Goal: Task Accomplishment & Management: Manage account settings

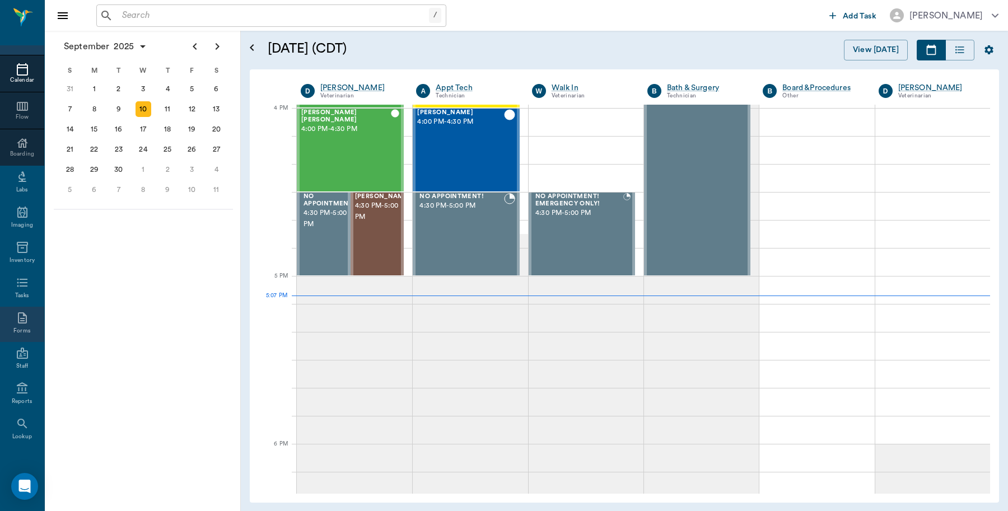
scroll to position [100, 0]
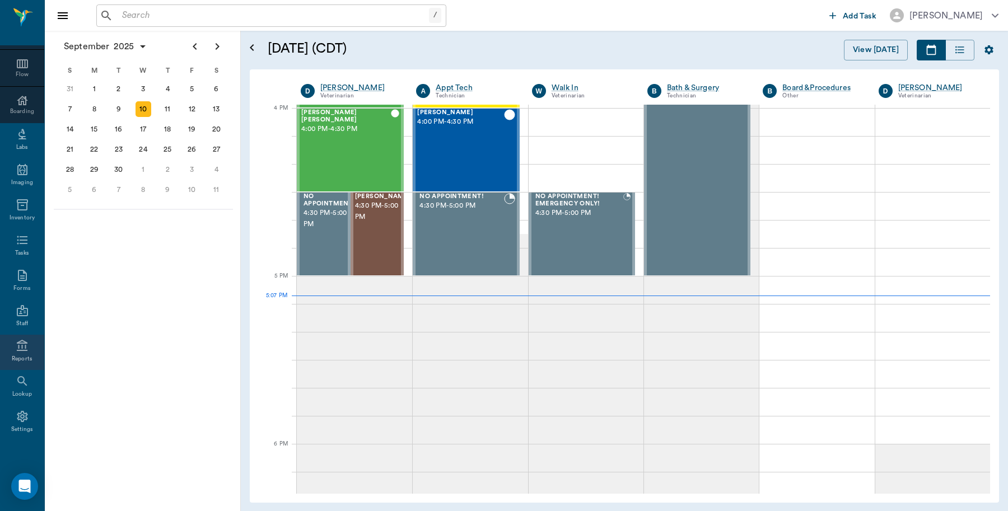
click at [16, 348] on icon at bounding box center [22, 345] width 13 height 13
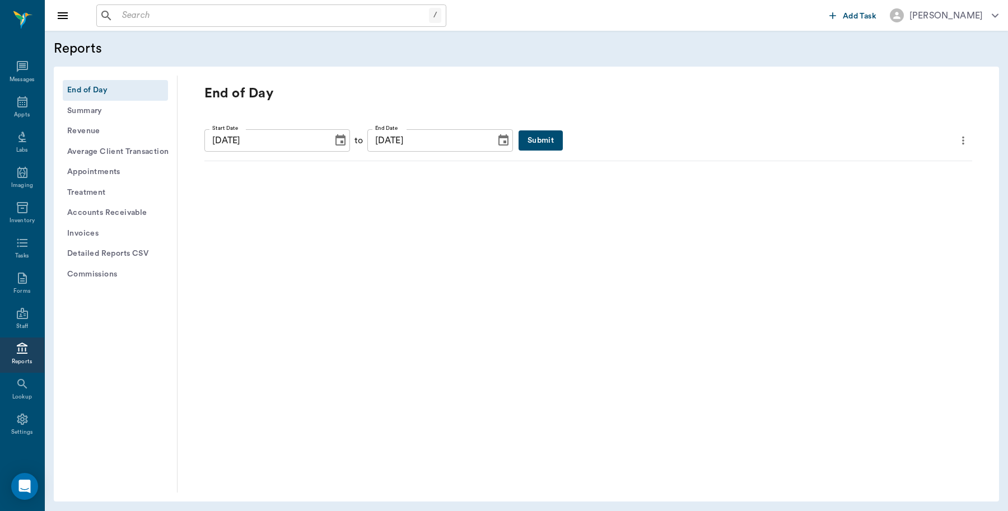
scroll to position [3, 0]
click at [519, 134] on button "Submit" at bounding box center [541, 140] width 44 height 21
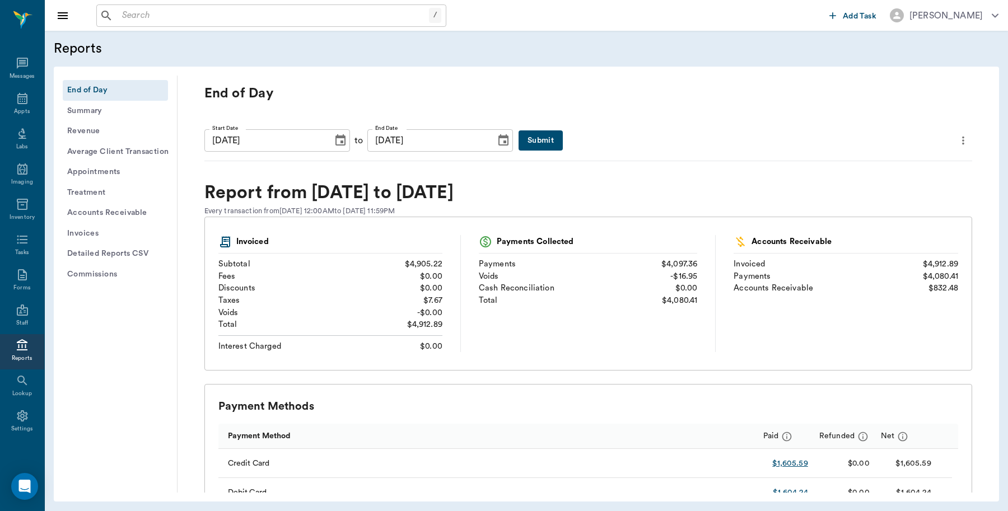
click at [108, 250] on button "Detailed Reports CSV" at bounding box center [115, 254] width 105 height 21
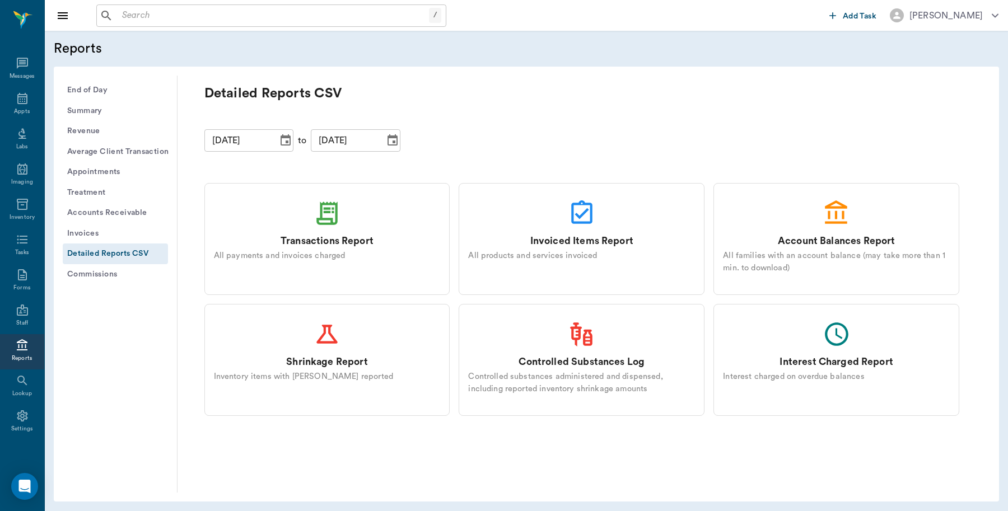
click at [346, 220] on div "Transactions Report All payments and invoices charged" at bounding box center [327, 239] width 246 height 112
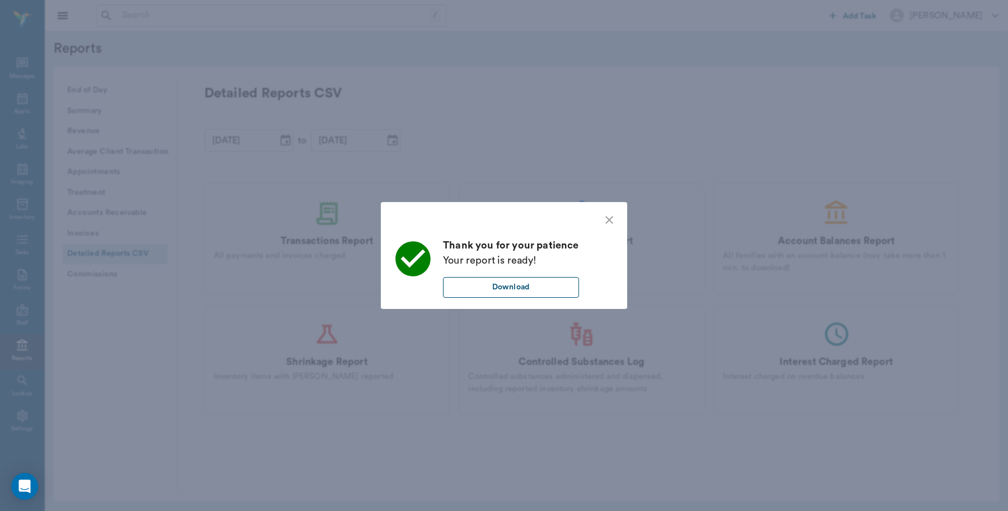
click at [528, 285] on button "Download" at bounding box center [511, 287] width 136 height 21
click at [605, 216] on icon "close" at bounding box center [609, 219] width 13 height 13
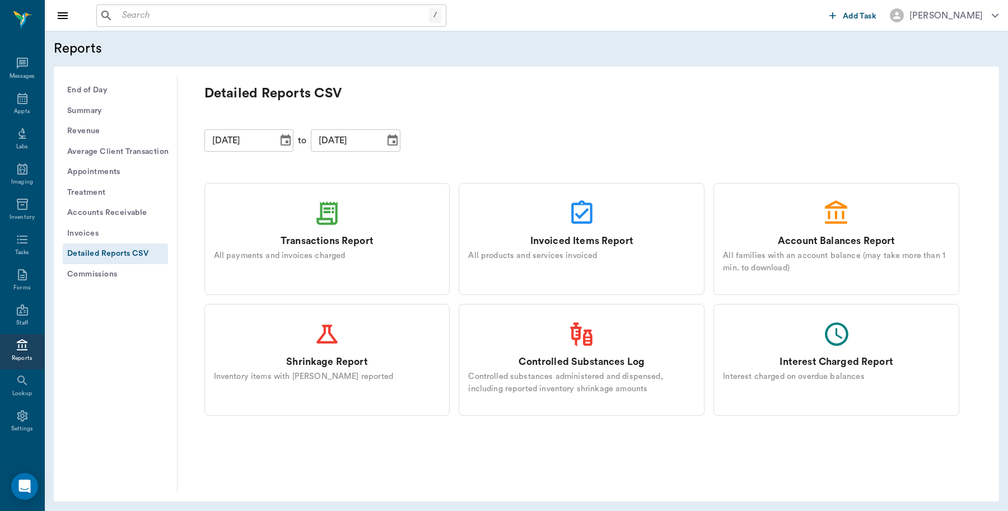
click at [85, 85] on button "End of Day" at bounding box center [115, 90] width 105 height 21
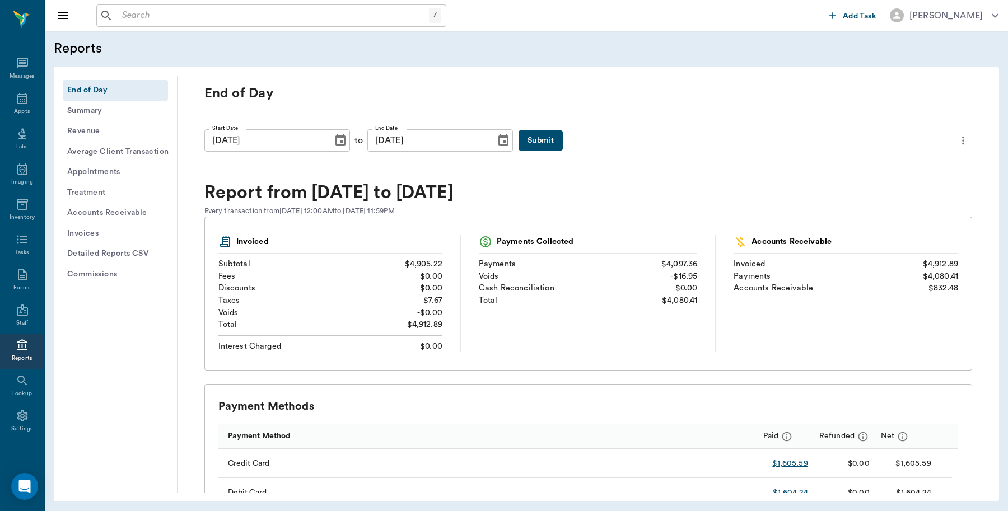
click at [519, 135] on button "Submit" at bounding box center [541, 140] width 44 height 21
click at [957, 145] on icon "more" at bounding box center [963, 140] width 12 height 13
click at [863, 199] on span "Print Report" at bounding box center [899, 204] width 107 height 12
click at [197, 22] on input "text" at bounding box center [273, 16] width 311 height 16
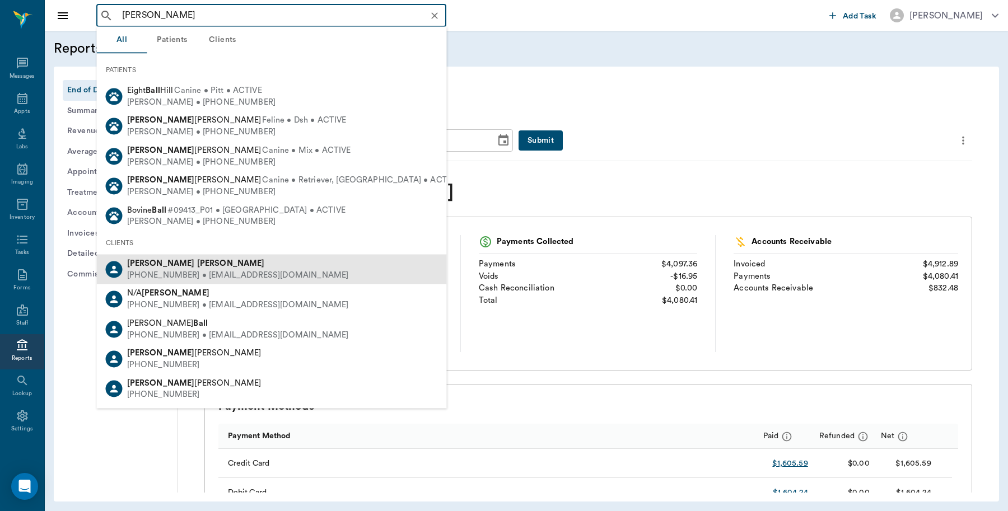
click at [203, 261] on div "Mike Ballard" at bounding box center [238, 264] width 222 height 12
type input "MIKE BALL"
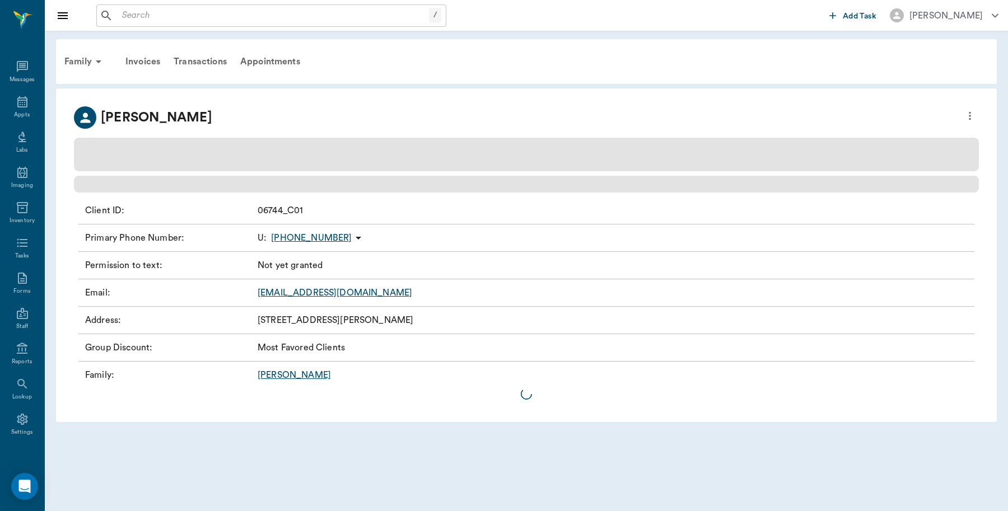
scroll to position [3, 0]
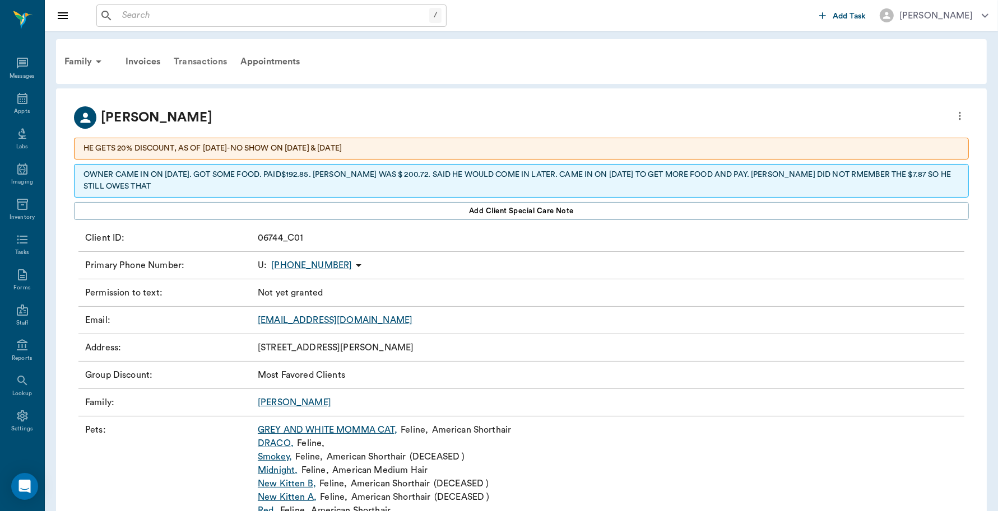
click at [210, 60] on div "Transactions" at bounding box center [200, 61] width 67 height 27
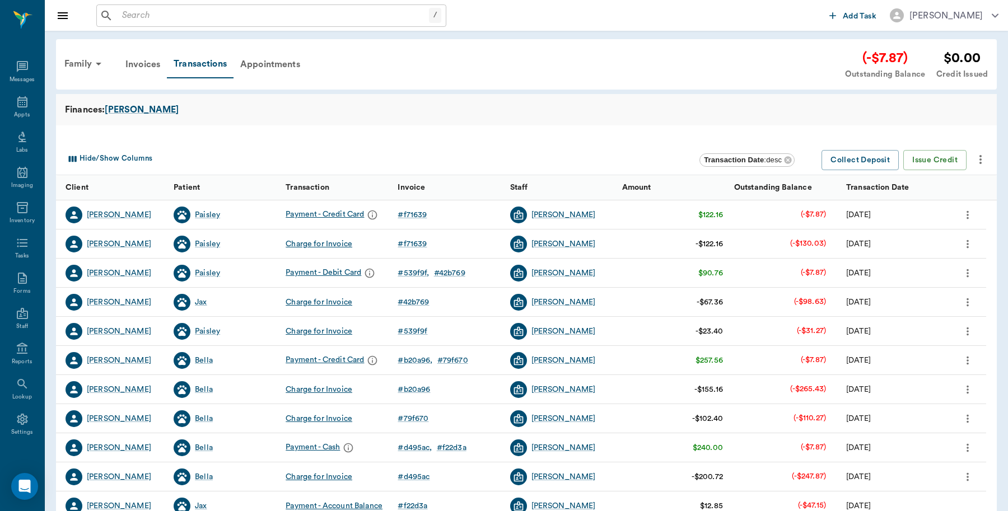
scroll to position [3, 0]
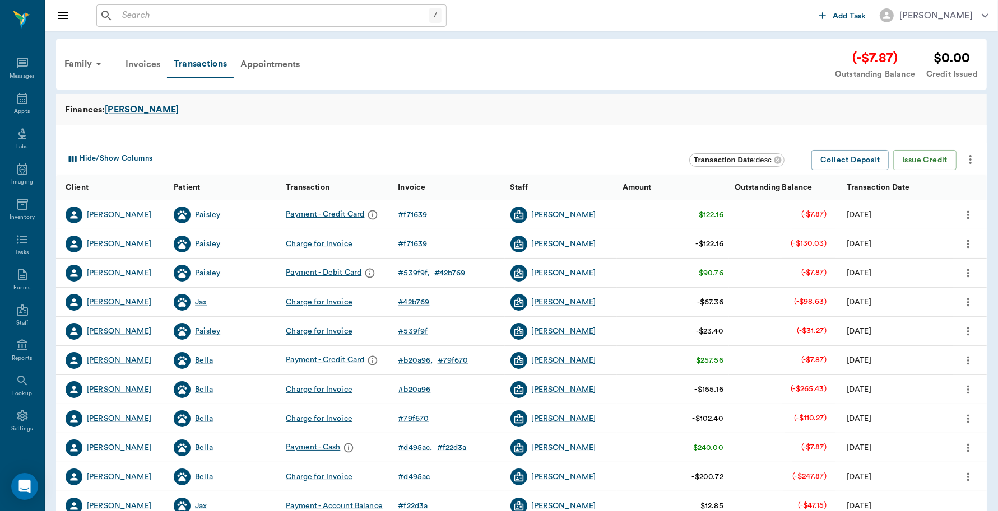
click at [154, 66] on div "Invoices" at bounding box center [143, 64] width 48 height 27
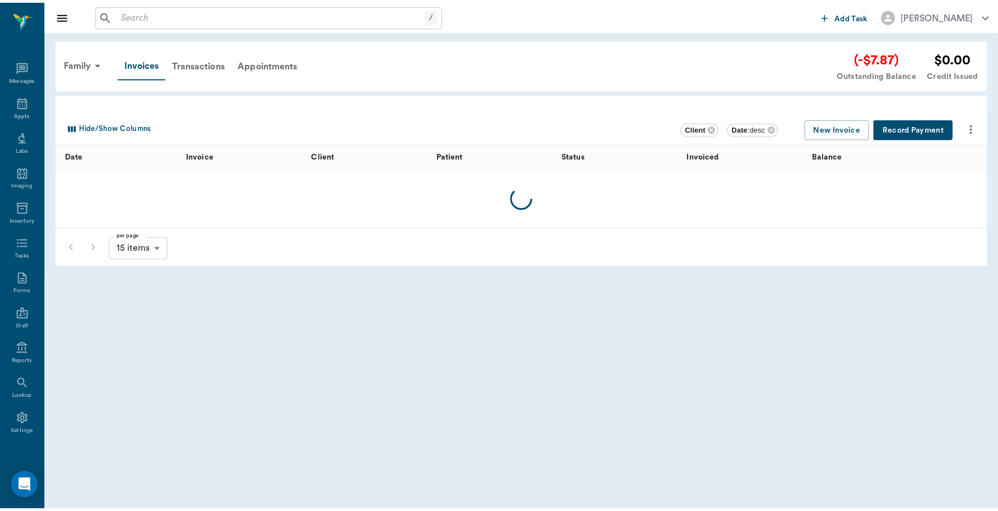
scroll to position [3, 0]
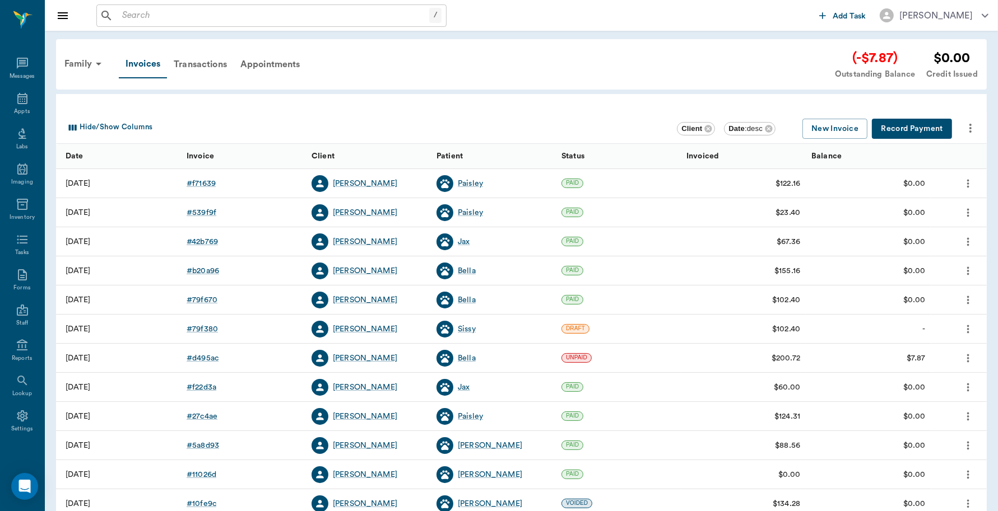
click at [898, 126] on button "Record Payment" at bounding box center [911, 129] width 80 height 21
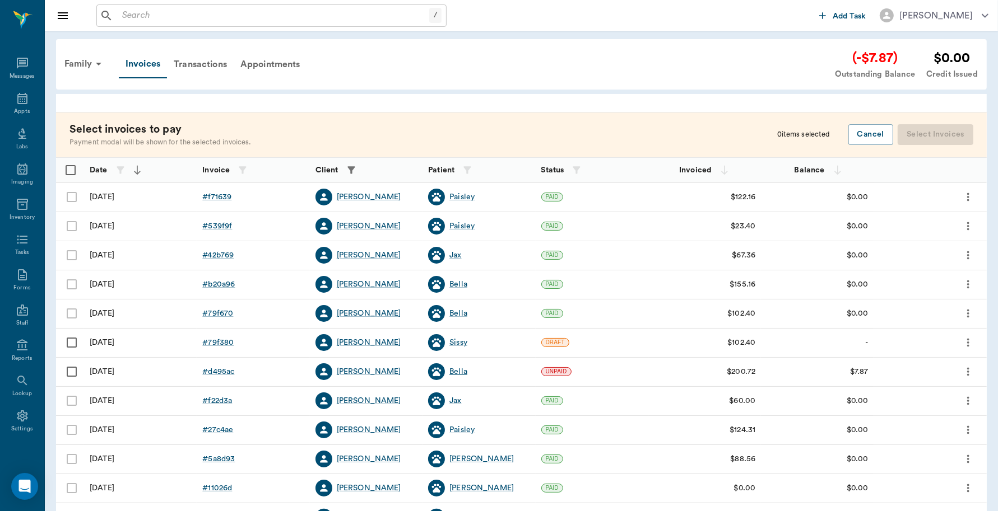
click at [453, 371] on div "Bella" at bounding box center [458, 371] width 18 height 11
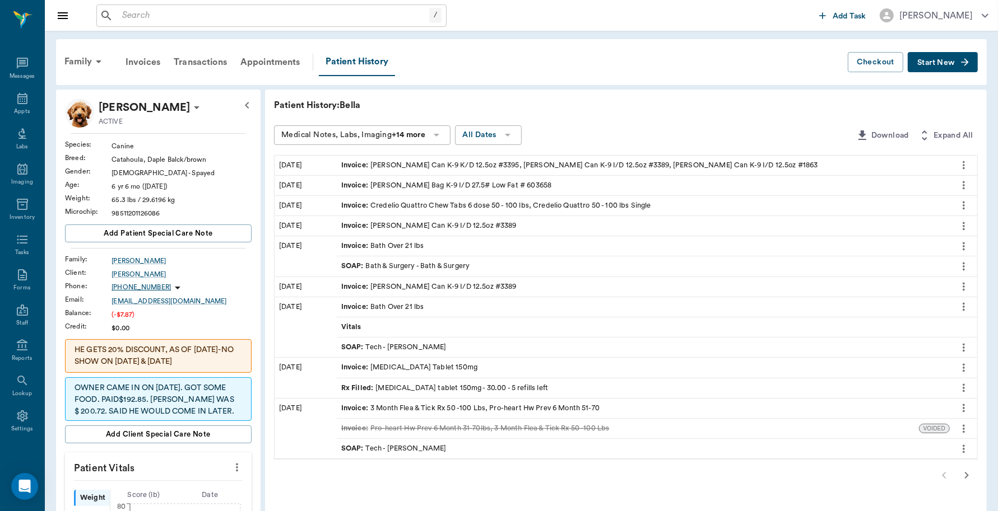
click at [427, 206] on div "Invoice : Credelio Quattro Chew Tabs 6 dose 50 - 100 lbs, Credelio Quattro 50 -…" at bounding box center [496, 206] width 310 height 11
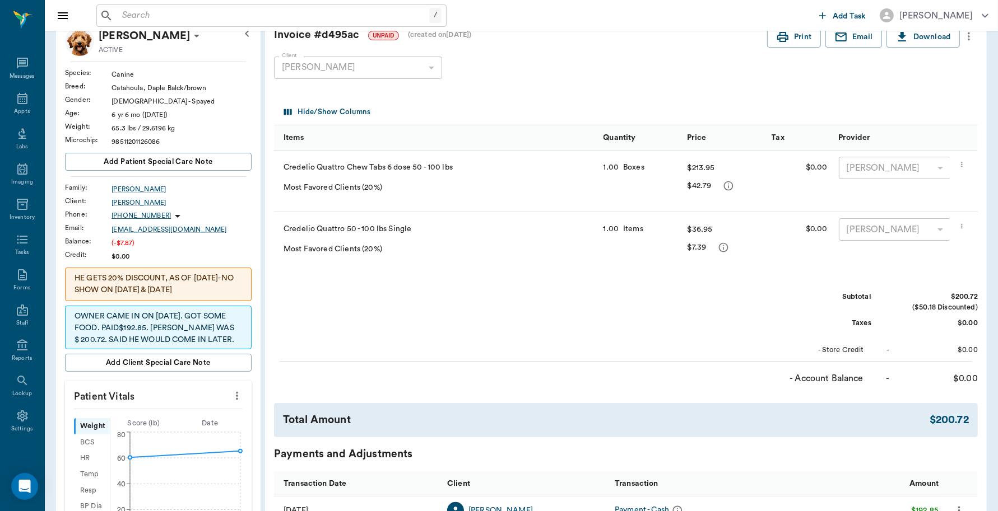
scroll to position [280, 0]
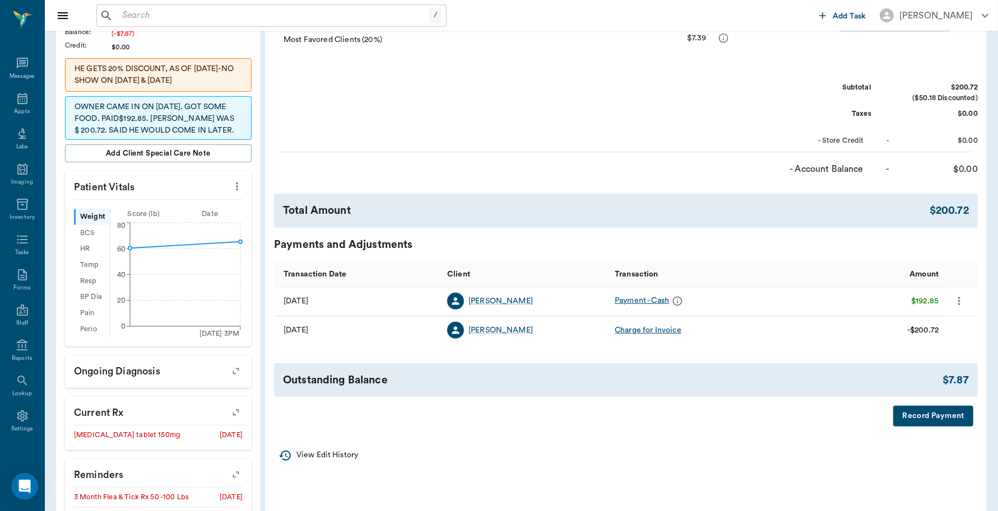
click at [926, 426] on button "Record Payment" at bounding box center [933, 416] width 80 height 21
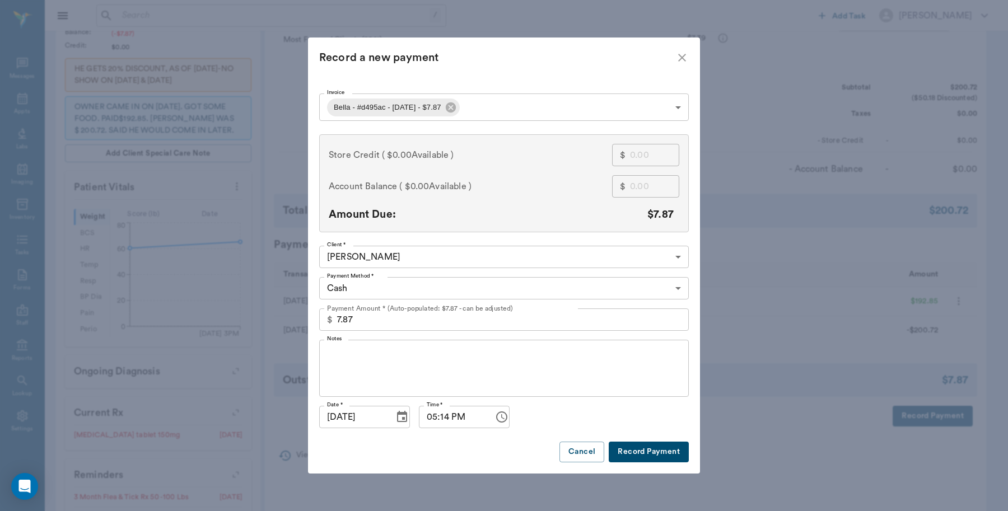
click at [393, 286] on body "/ ​ Add Task Dr. Bert Ellsworth Nectar Messages Appts Labs Imaging Inventory Ta…" at bounding box center [504, 197] width 1008 height 955
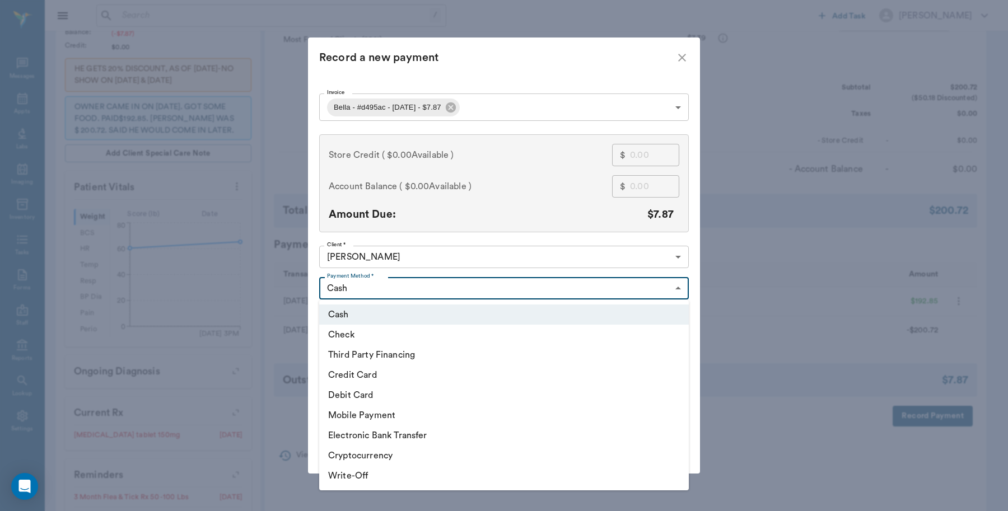
drag, startPoint x: 360, startPoint y: 392, endPoint x: 395, endPoint y: 374, distance: 40.1
click at [360, 391] on li "Debit Card" at bounding box center [504, 395] width 370 height 20
type input "DEBIT_CARD"
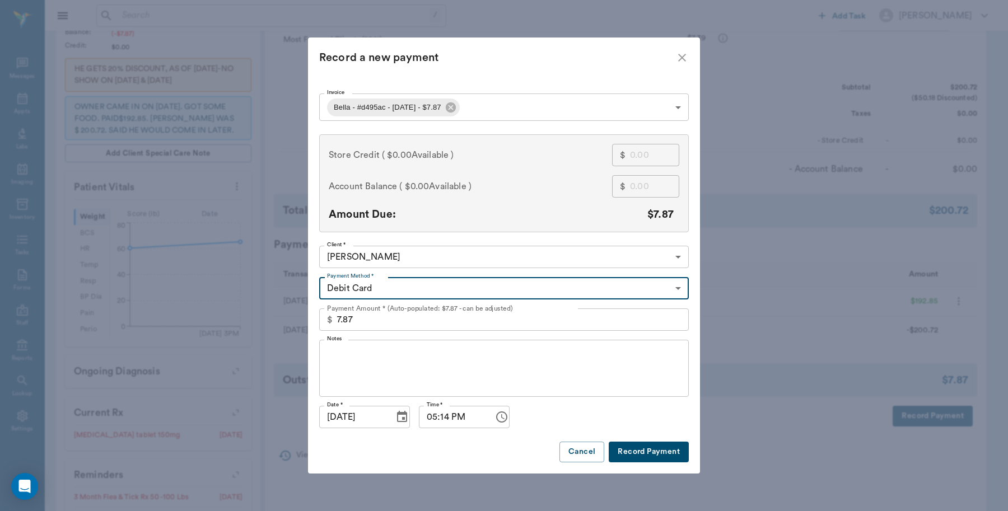
click at [645, 455] on button "Record Payment" at bounding box center [649, 452] width 80 height 21
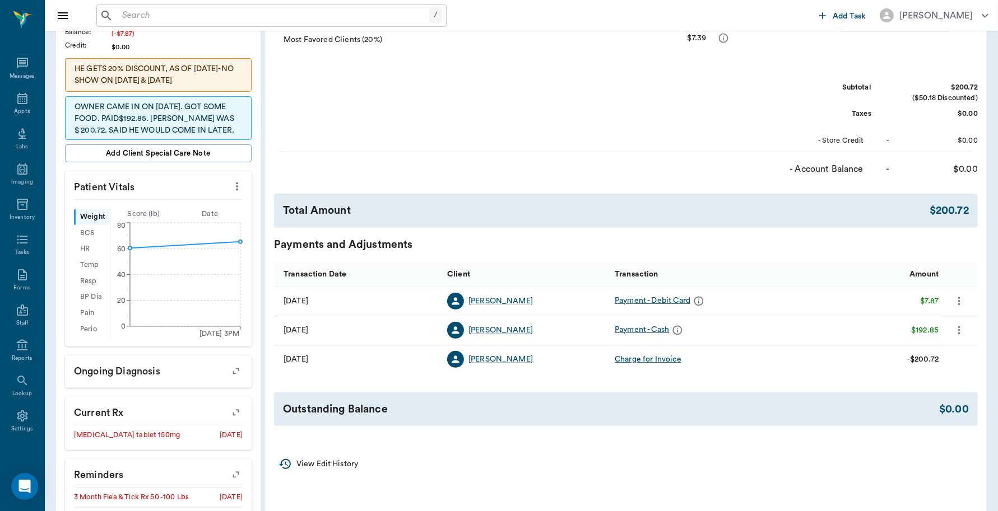
scroll to position [0, 0]
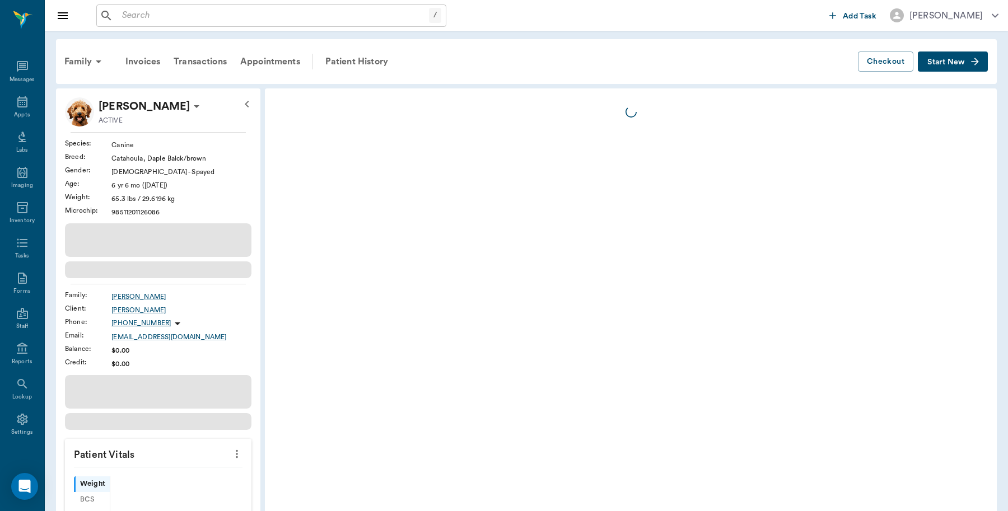
scroll to position [3, 0]
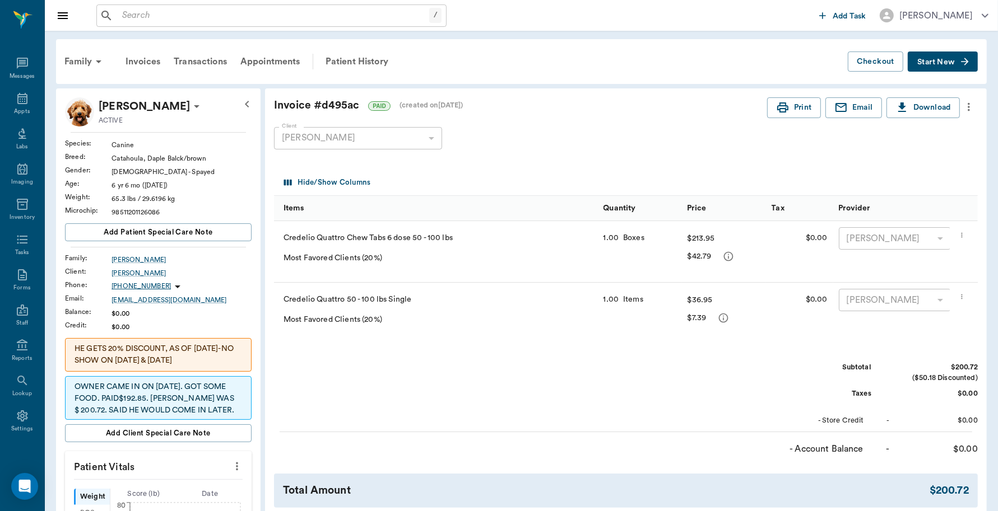
click at [220, 12] on input "text" at bounding box center [273, 16] width 311 height 16
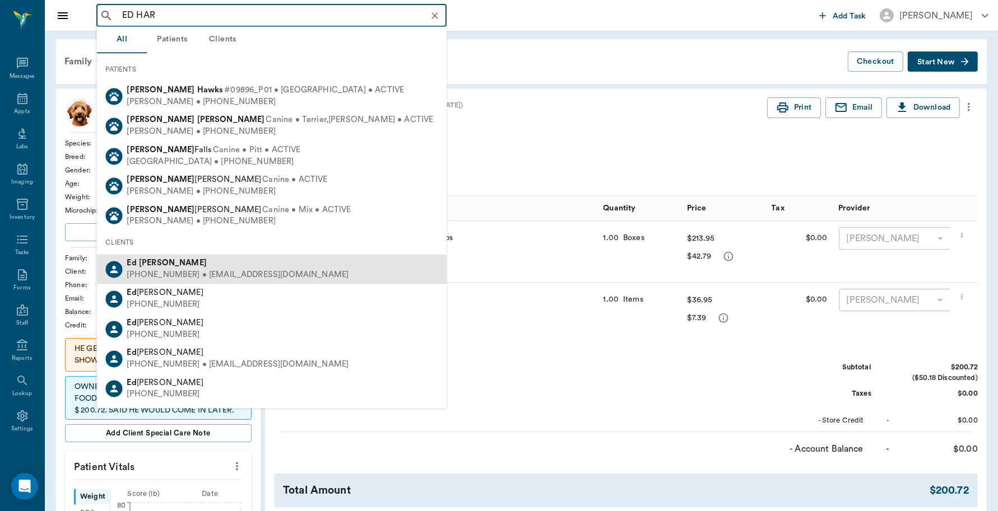
click at [175, 268] on div "[PERSON_NAME]" at bounding box center [238, 264] width 222 height 12
type input "ED HAR"
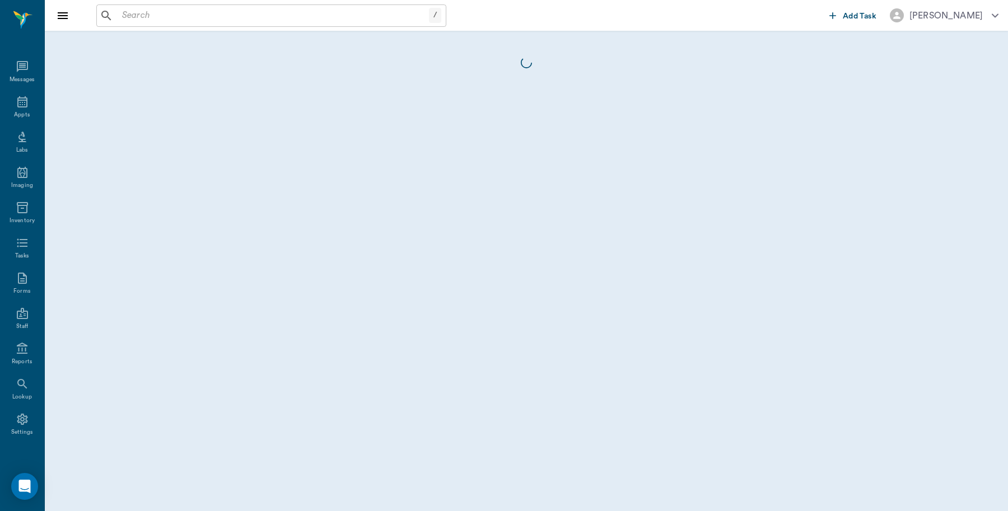
scroll to position [3, 0]
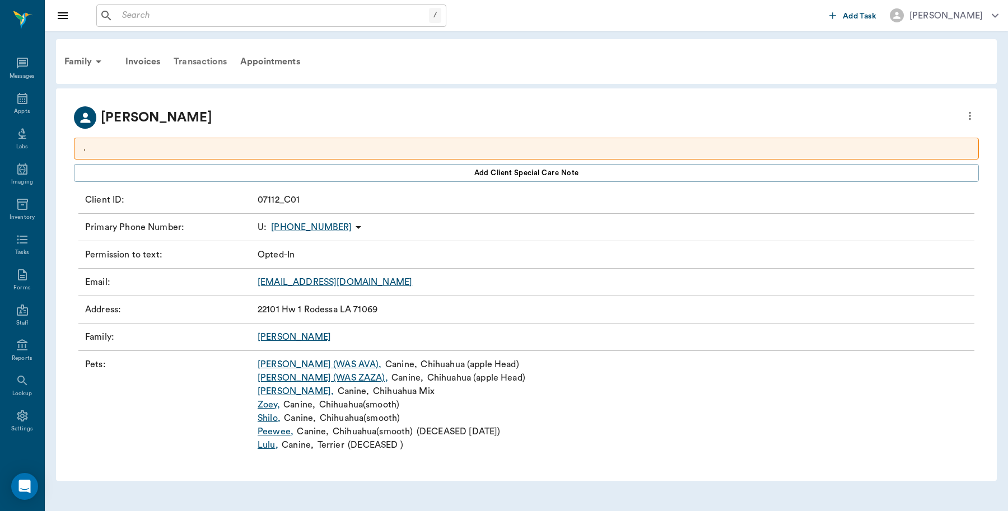
click at [220, 62] on div "Transactions" at bounding box center [200, 61] width 67 height 27
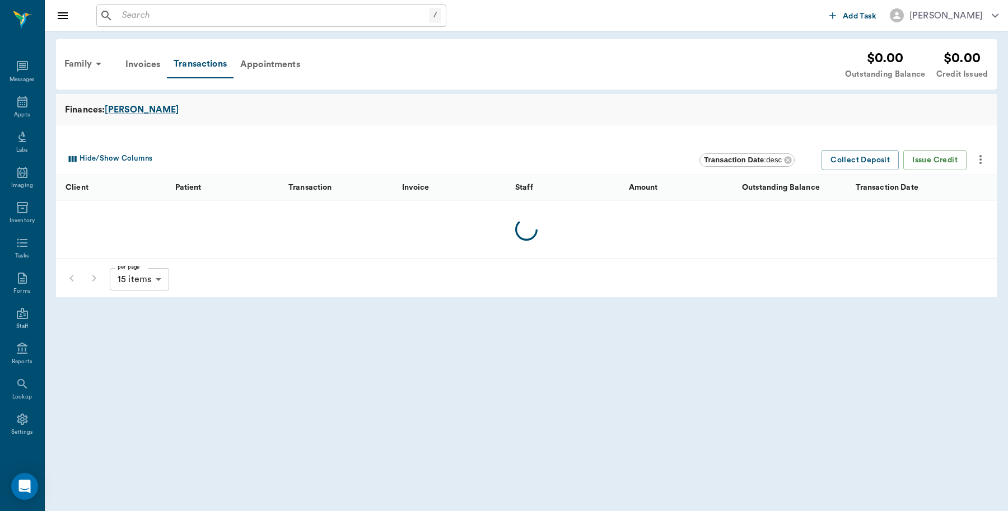
scroll to position [3, 0]
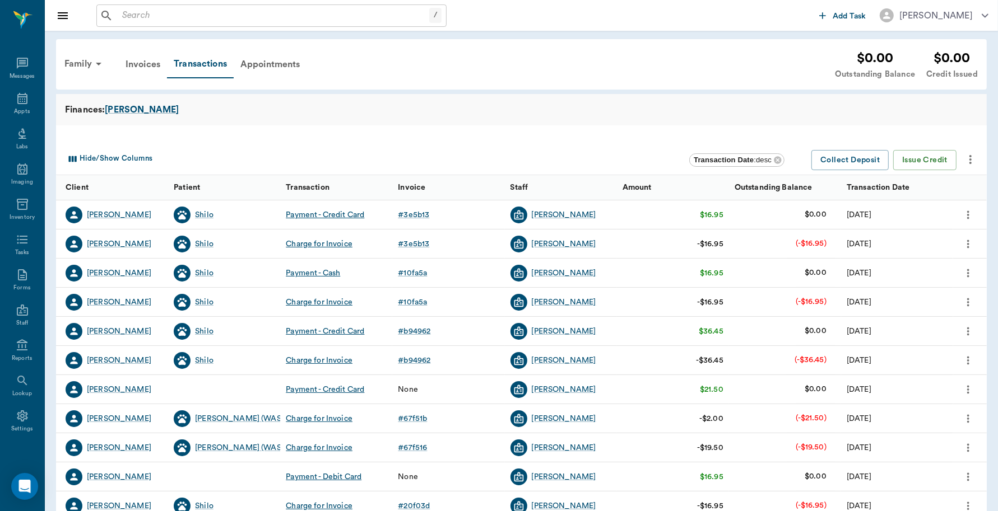
click at [186, 18] on input "text" at bounding box center [273, 16] width 311 height 16
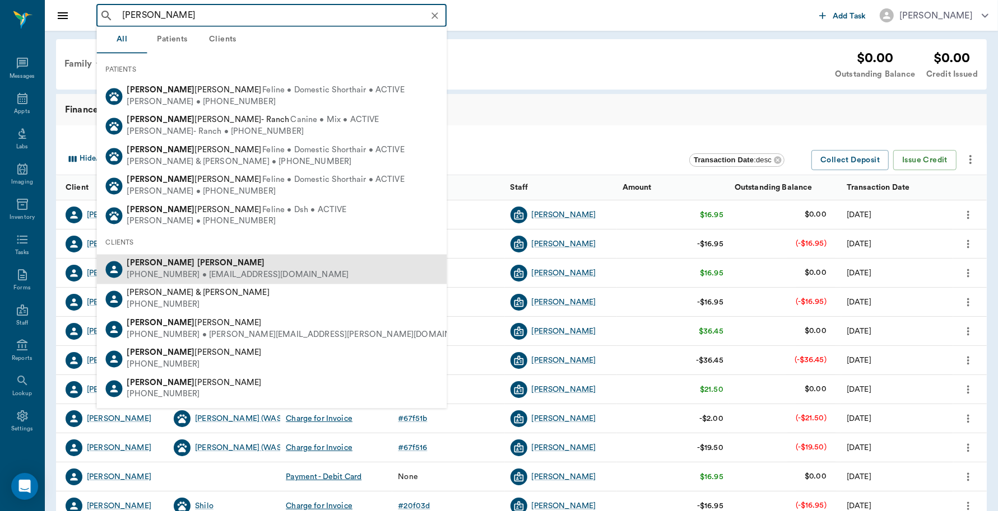
click at [197, 260] on b "[PERSON_NAME]" at bounding box center [231, 263] width 68 height 8
type input "[PERSON_NAME]"
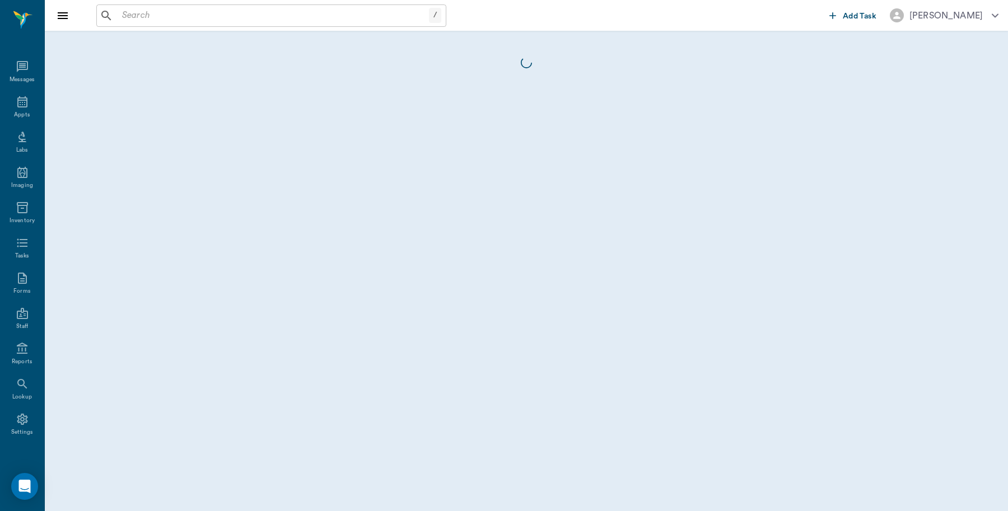
scroll to position [3, 0]
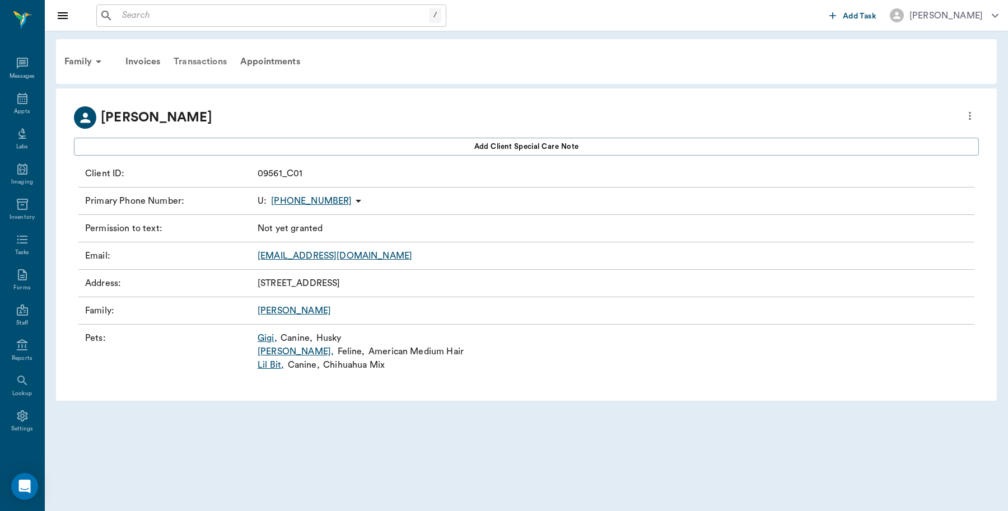
click at [210, 59] on div "Transactions" at bounding box center [200, 61] width 67 height 27
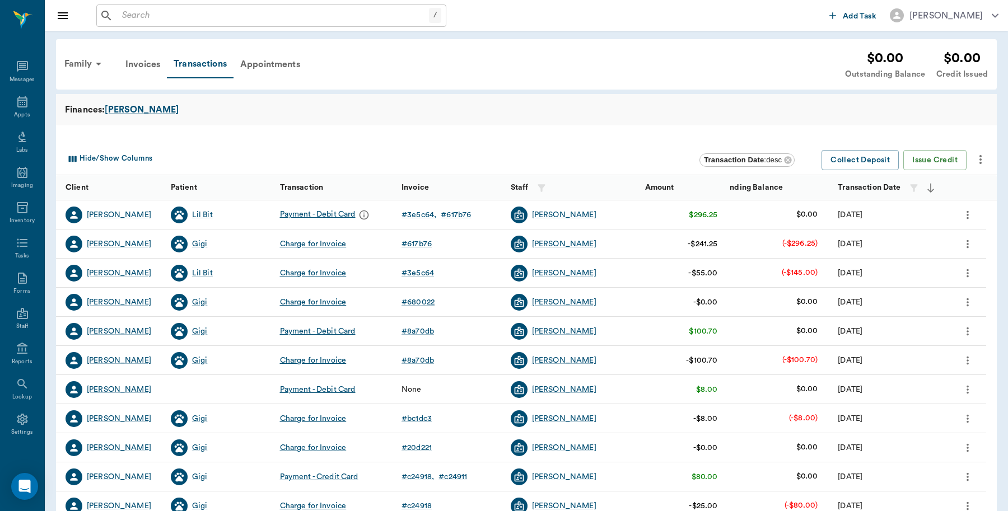
scroll to position [3, 0]
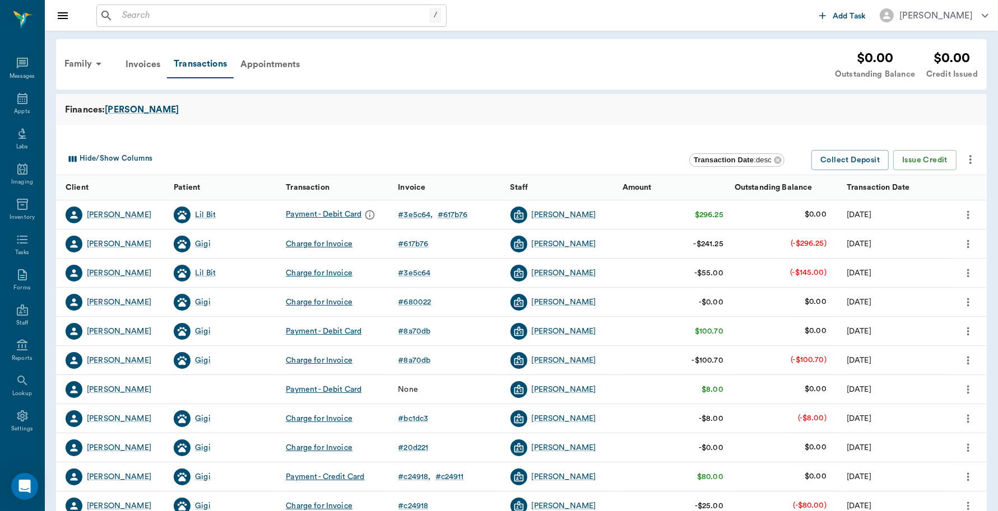
click at [338, 20] on input "text" at bounding box center [273, 16] width 311 height 16
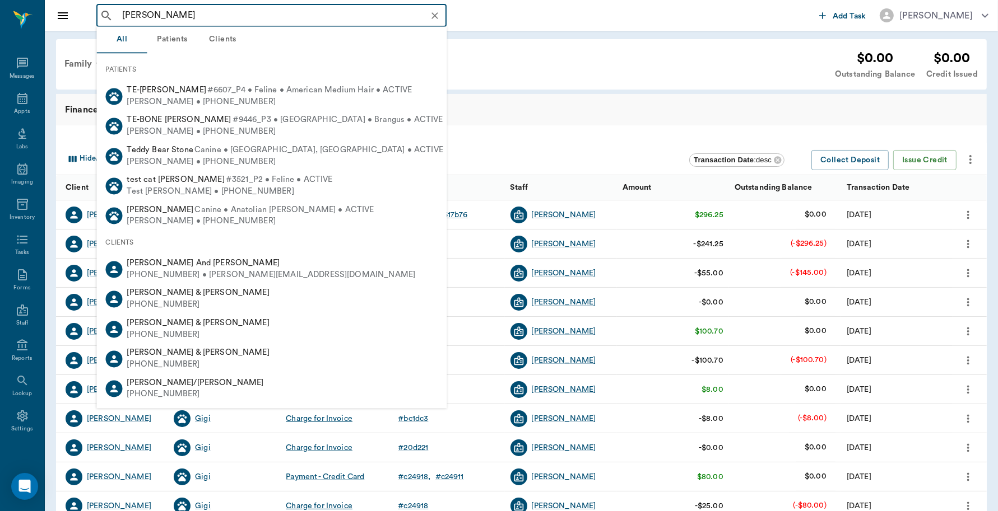
type input "[PERSON_NAME]"
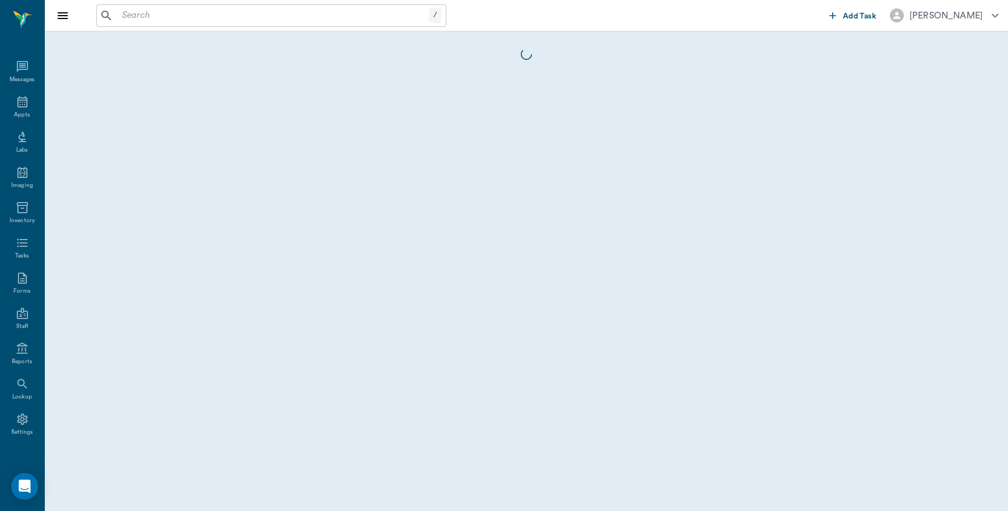
scroll to position [3, 0]
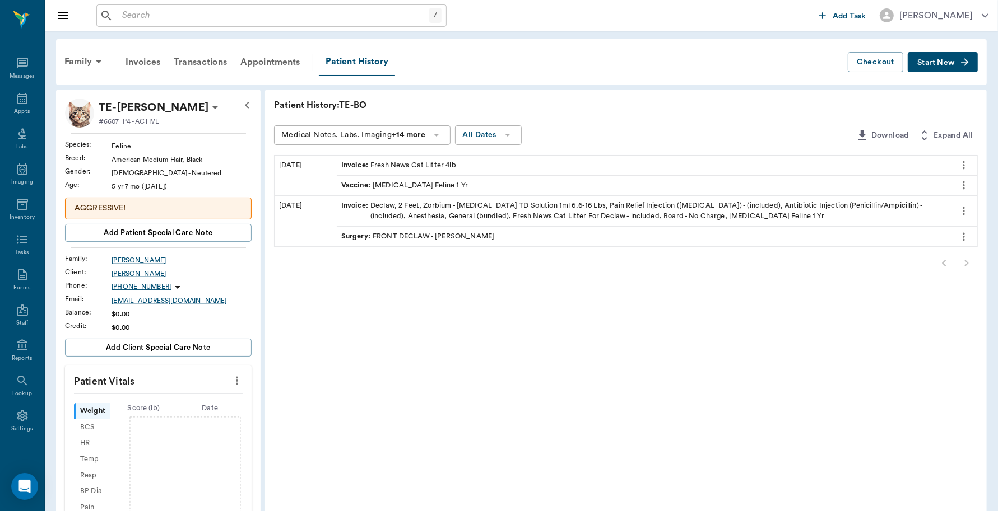
click at [232, 14] on input "text" at bounding box center [273, 16] width 311 height 16
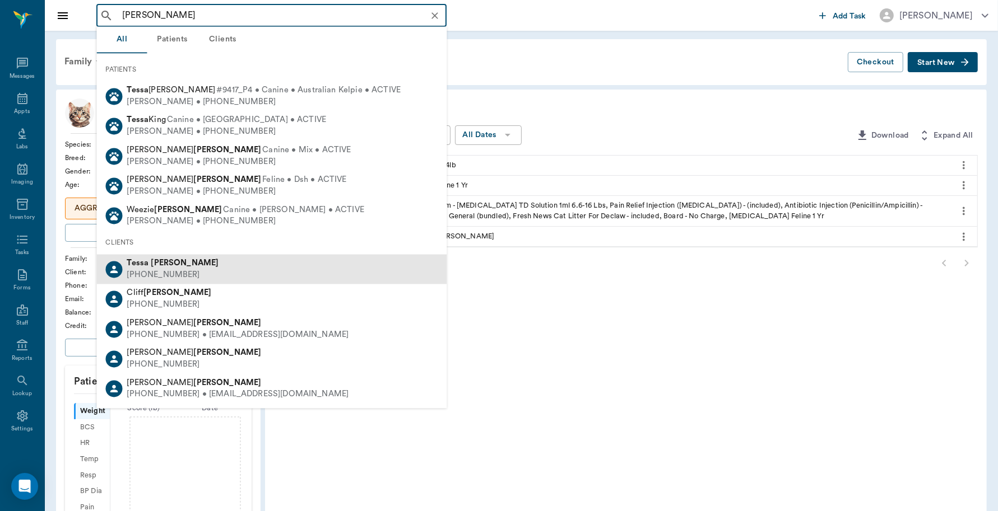
click at [191, 266] on div "[PERSON_NAME] [PHONE_NUMBER]" at bounding box center [272, 270] width 350 height 30
type input "[PERSON_NAME]"
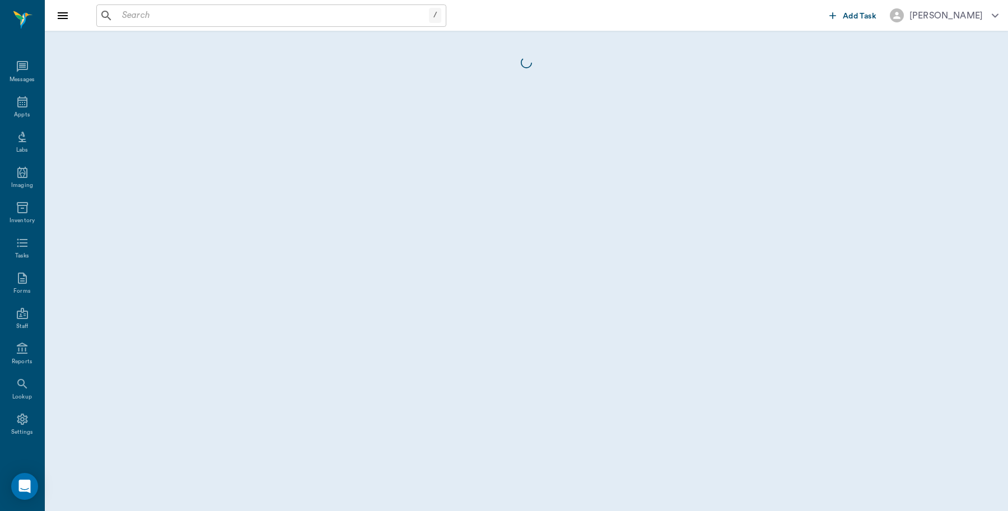
scroll to position [3, 0]
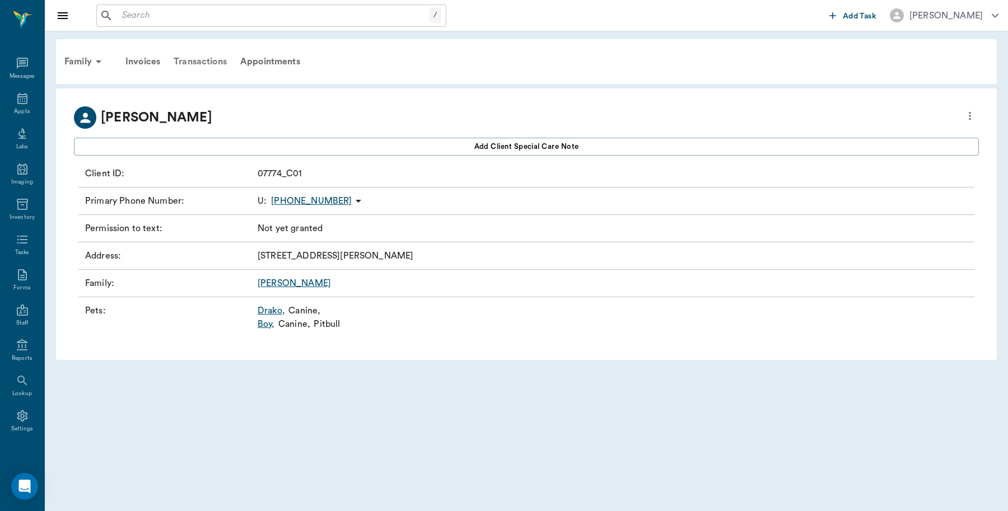
click at [203, 59] on div "Transactions" at bounding box center [200, 61] width 67 height 27
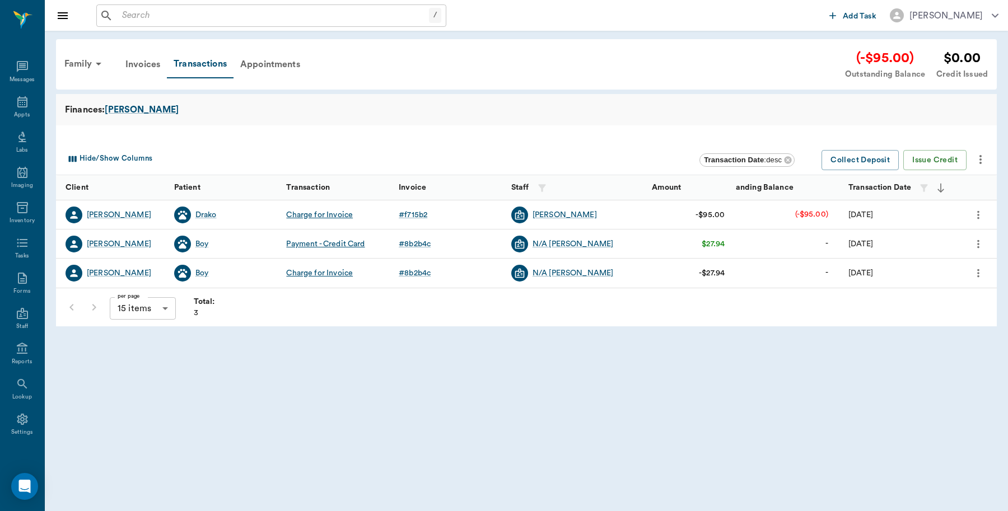
scroll to position [3, 0]
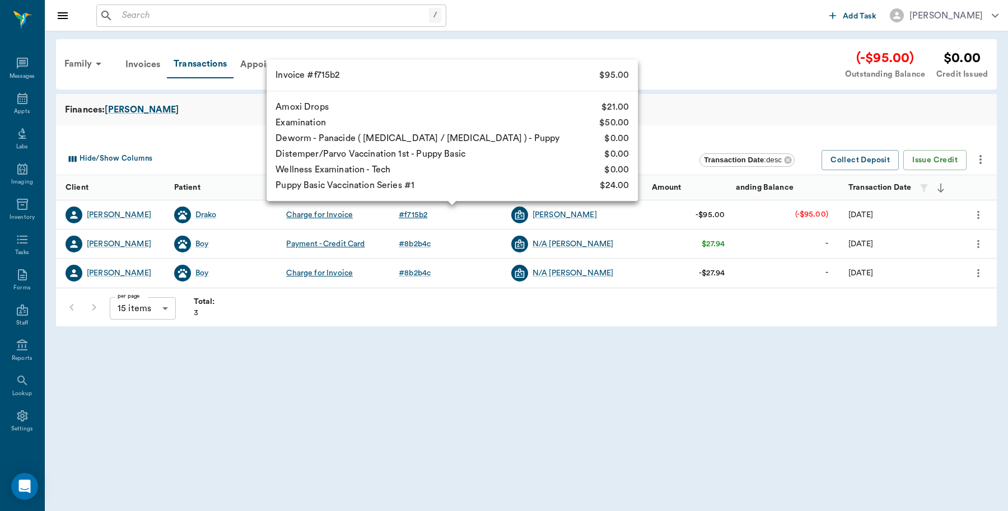
click at [418, 213] on div "# f715b2" at bounding box center [413, 214] width 29 height 11
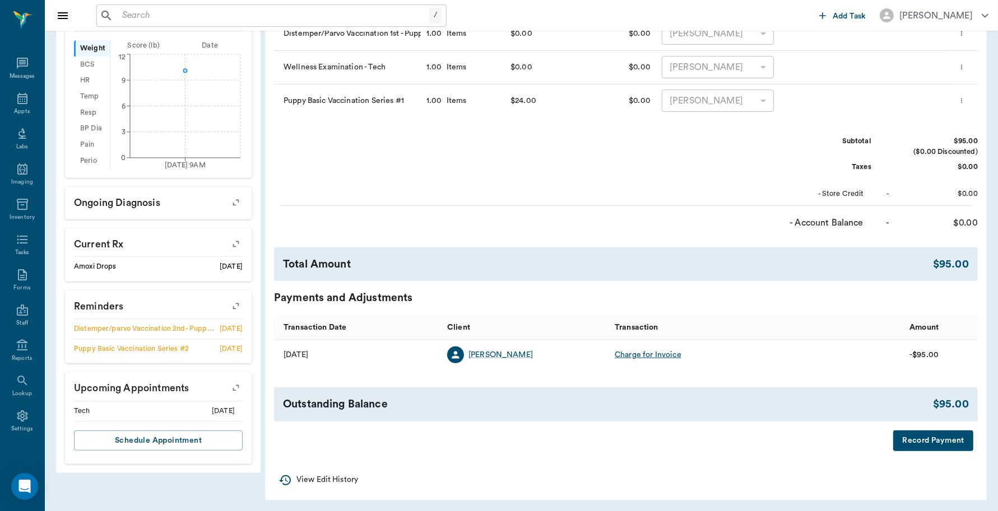
scroll to position [324, 0]
click at [919, 435] on button "Record Payment" at bounding box center [933, 439] width 80 height 21
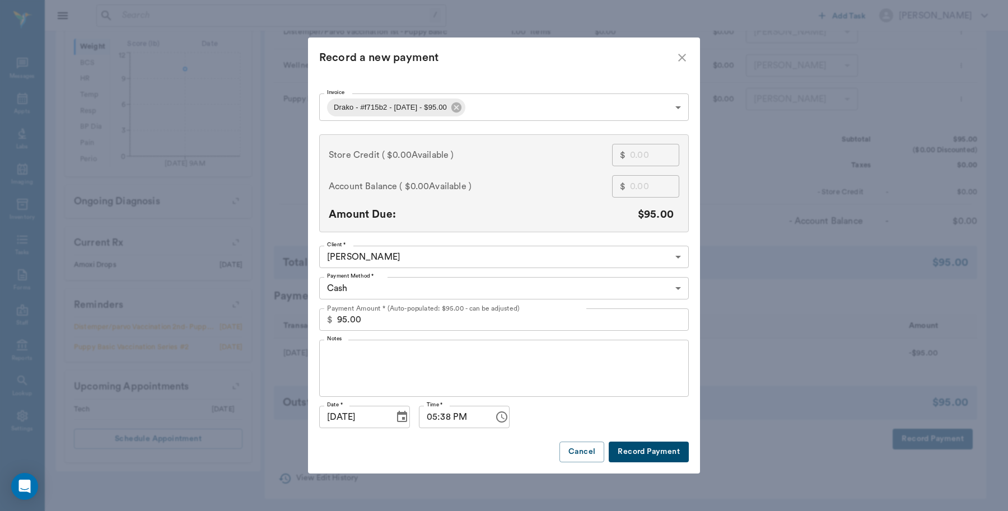
click at [396, 295] on body "/ ​ Add Task [PERSON_NAME] Nectar Messages Appts Labs Imaging Inventory Tasks F…" at bounding box center [504, 94] width 1008 height 836
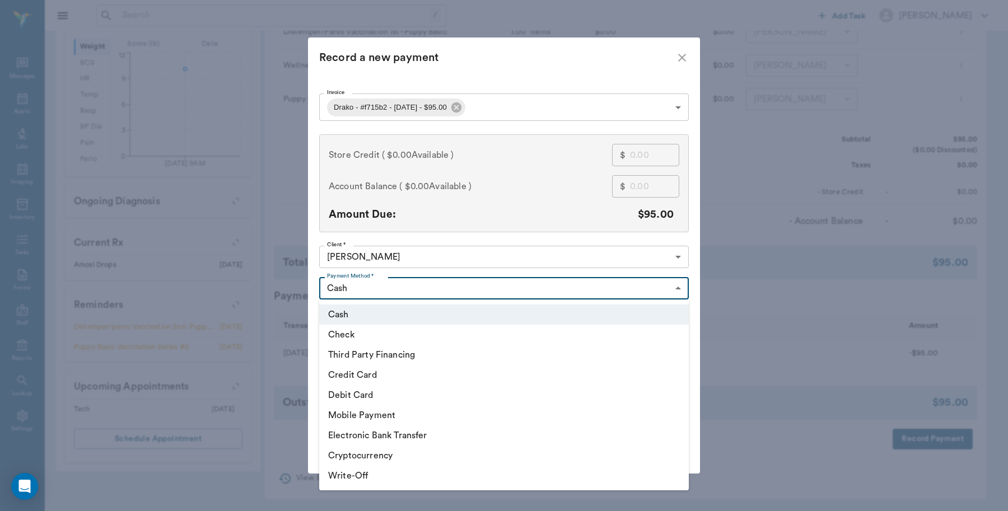
click at [364, 398] on li "Debit Card" at bounding box center [504, 395] width 370 height 20
type input "DEBIT_CARD"
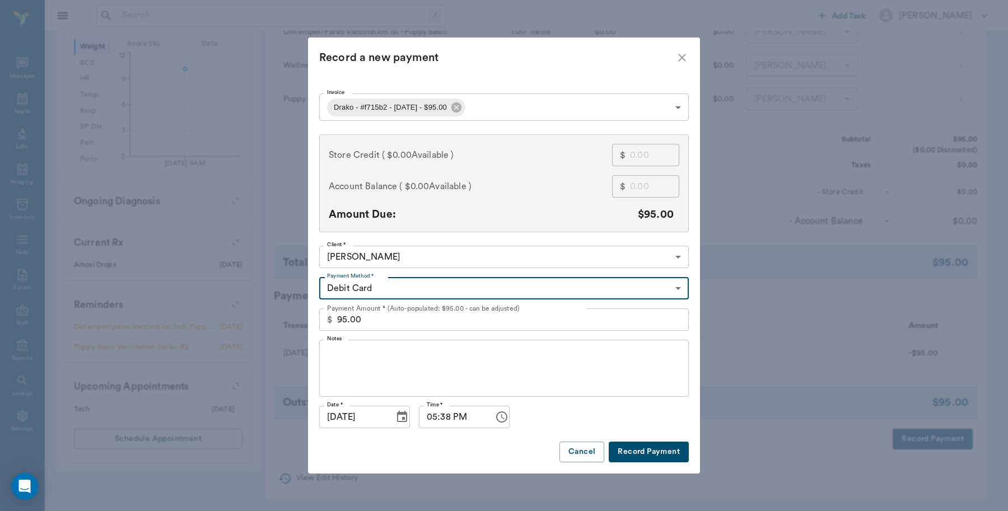
click at [628, 446] on button "Record Payment" at bounding box center [649, 452] width 80 height 21
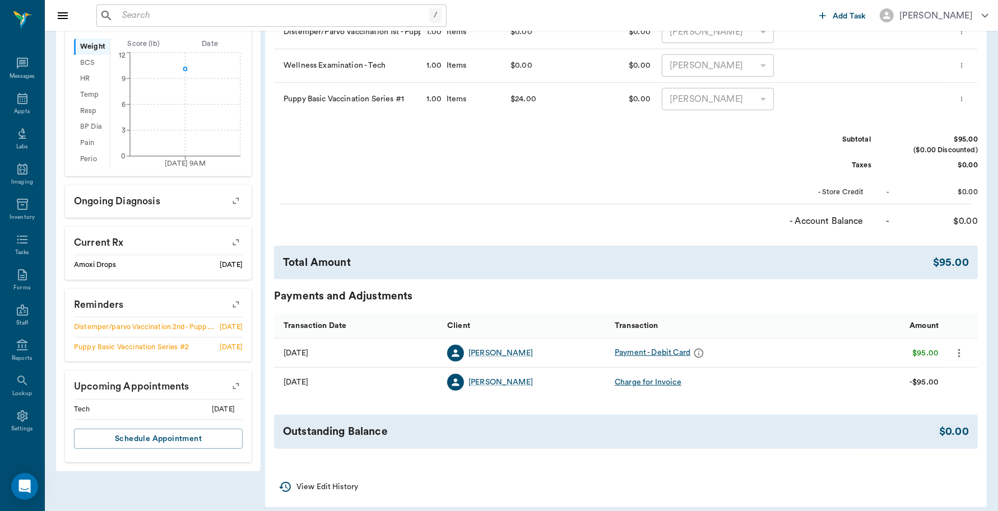
click at [300, 17] on input "text" at bounding box center [273, 16] width 311 height 16
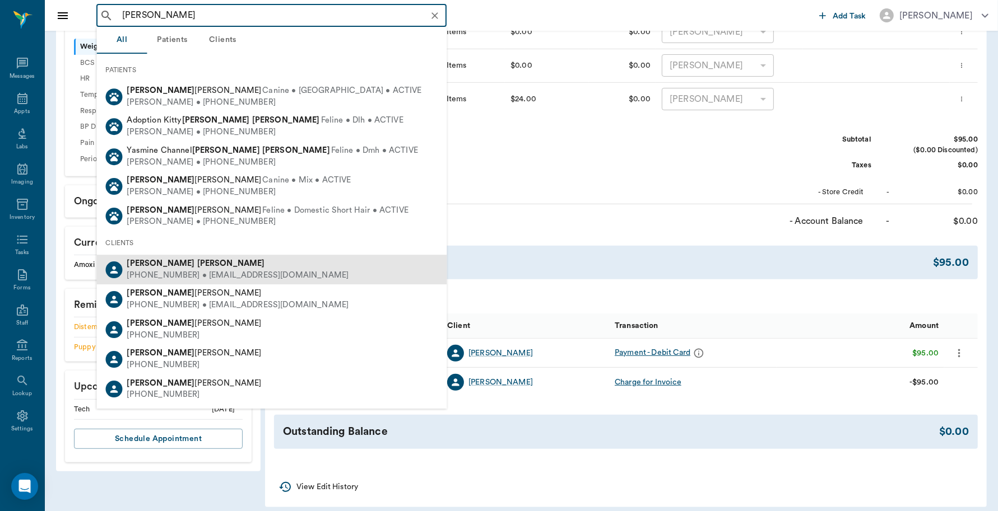
click at [132, 258] on div "[PERSON_NAME]" at bounding box center [238, 264] width 222 height 12
type input "[PERSON_NAME]"
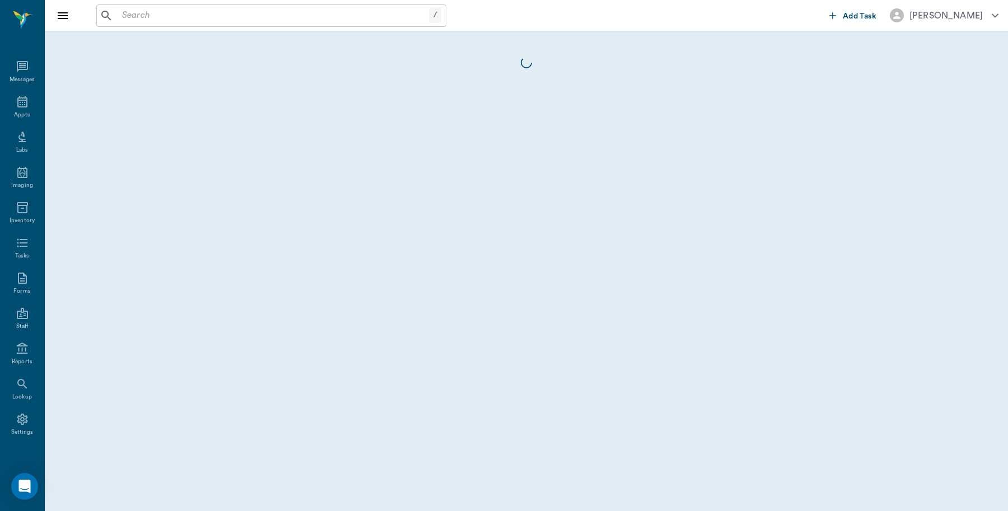
scroll to position [3, 0]
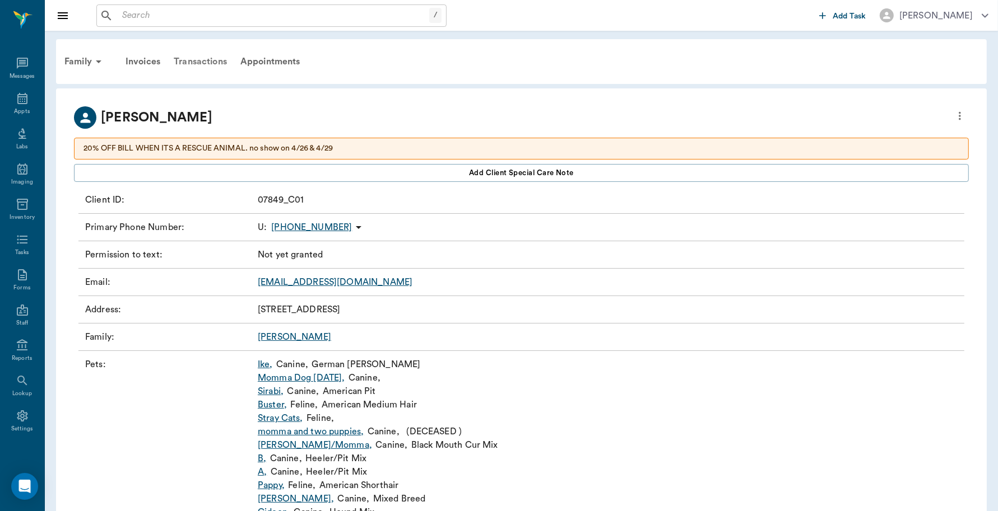
click at [218, 62] on div "Transactions" at bounding box center [200, 61] width 67 height 27
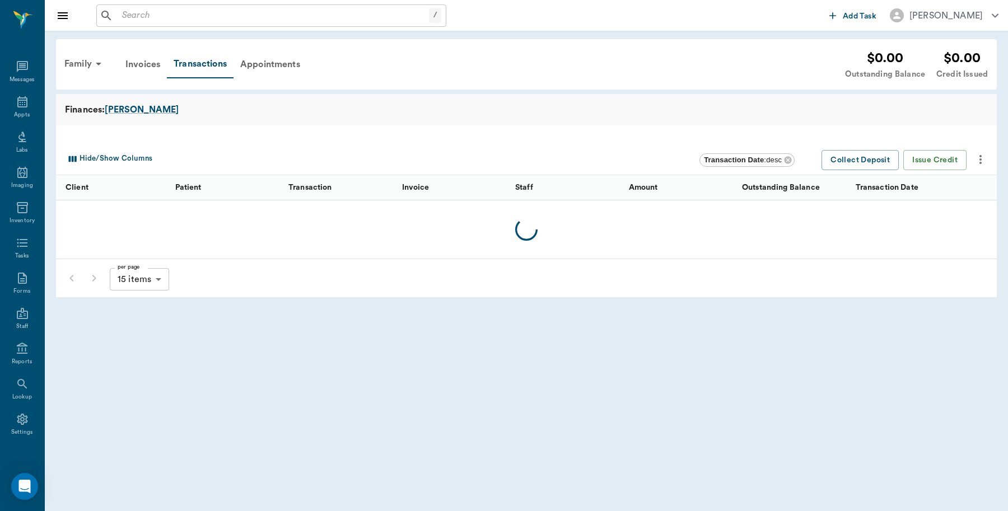
scroll to position [3, 0]
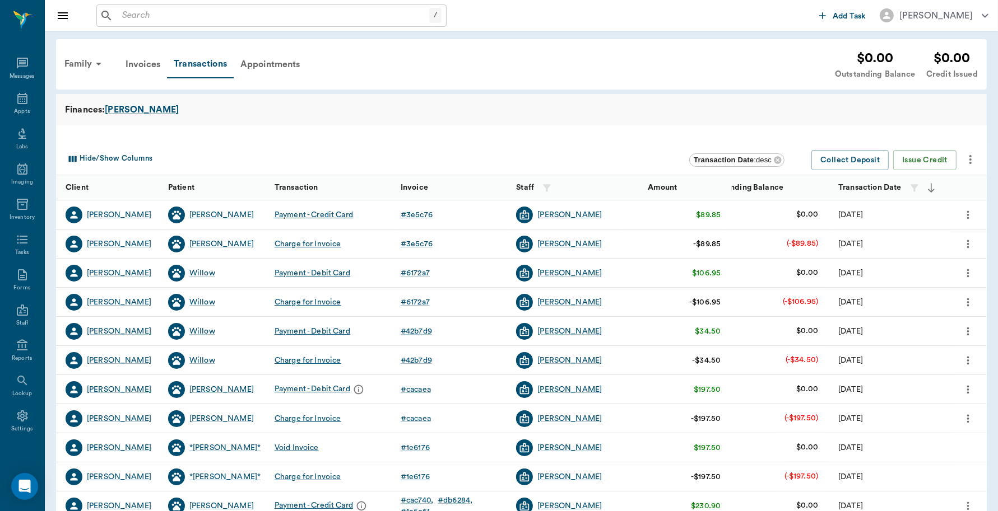
click at [244, 12] on input "text" at bounding box center [273, 16] width 311 height 16
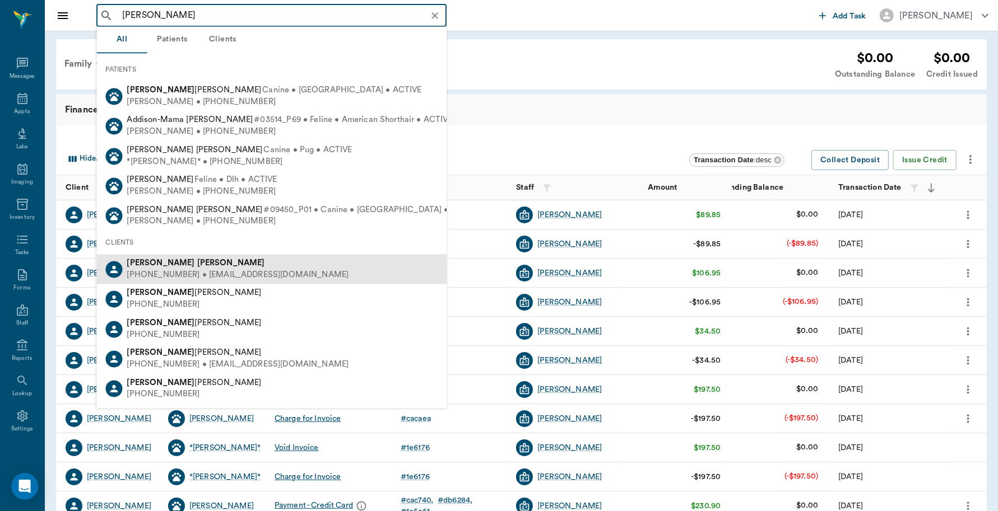
click at [150, 272] on div "[PHONE_NUMBER] • [EMAIL_ADDRESS][DOMAIN_NAME]" at bounding box center [238, 275] width 222 height 12
type input "[PERSON_NAME]"
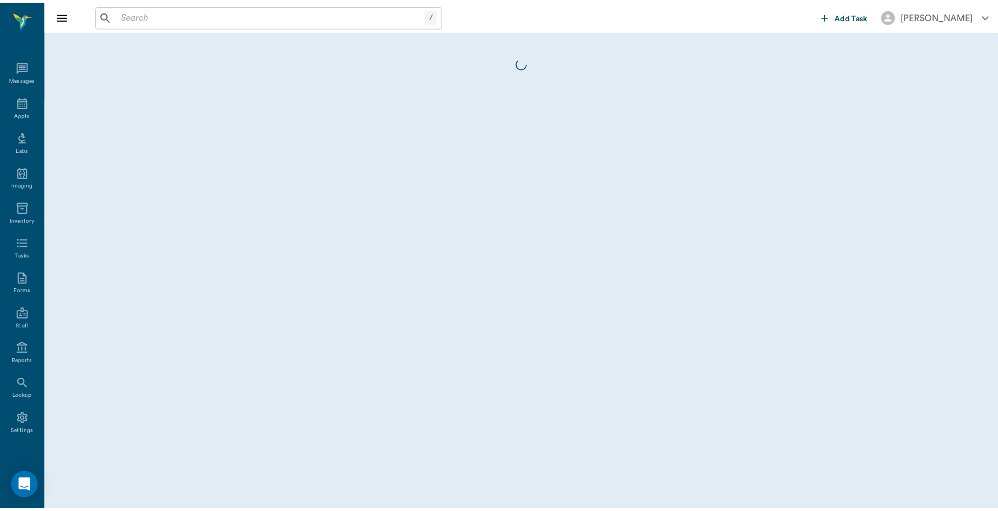
scroll to position [3, 0]
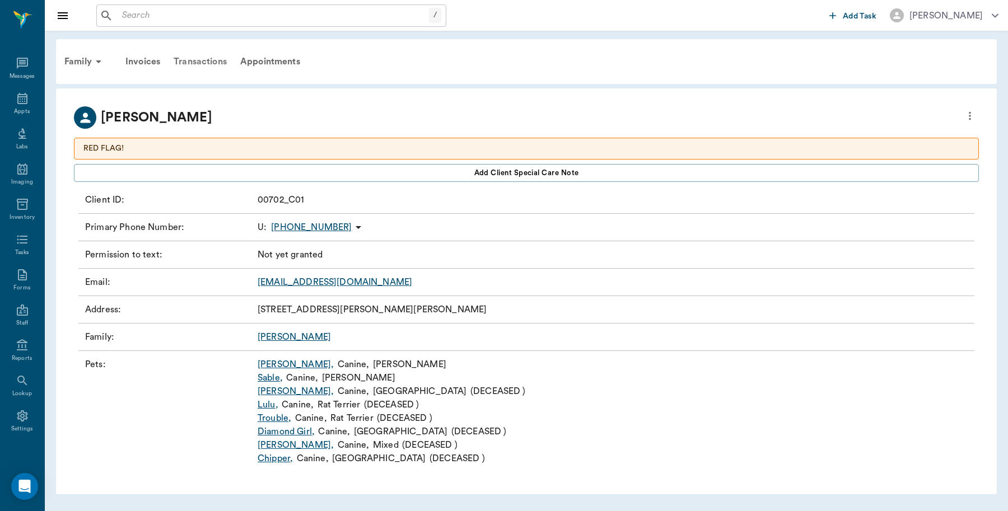
click at [212, 62] on div "Transactions" at bounding box center [200, 61] width 67 height 27
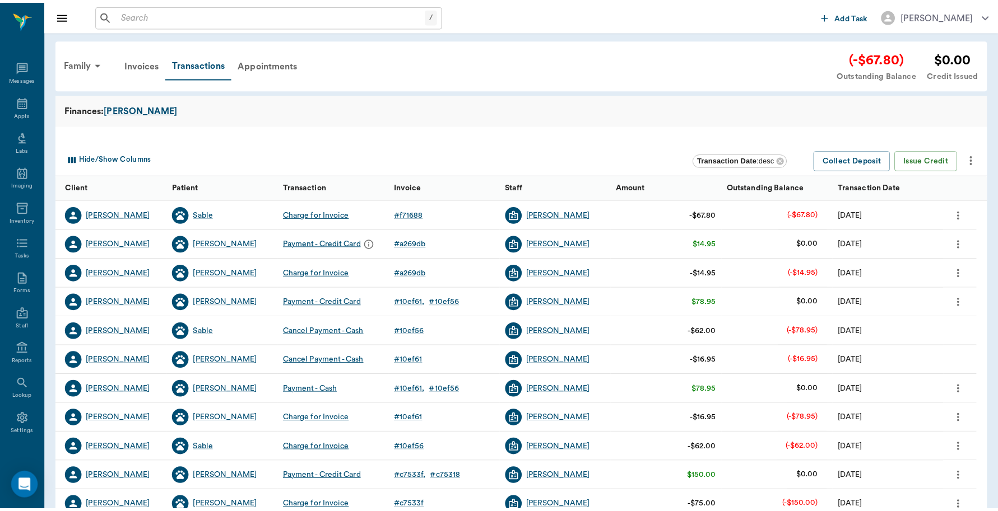
scroll to position [3, 0]
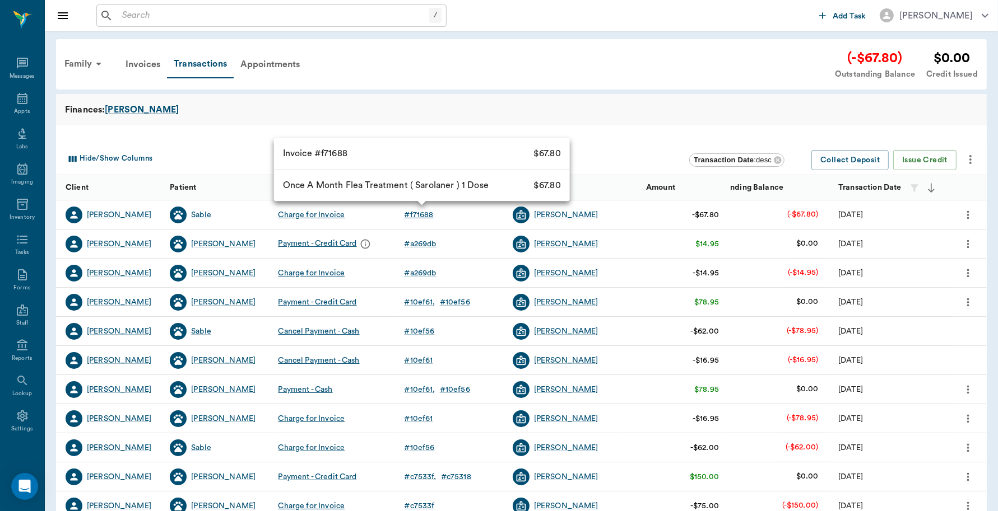
click at [430, 213] on div "# f71688" at bounding box center [418, 214] width 29 height 11
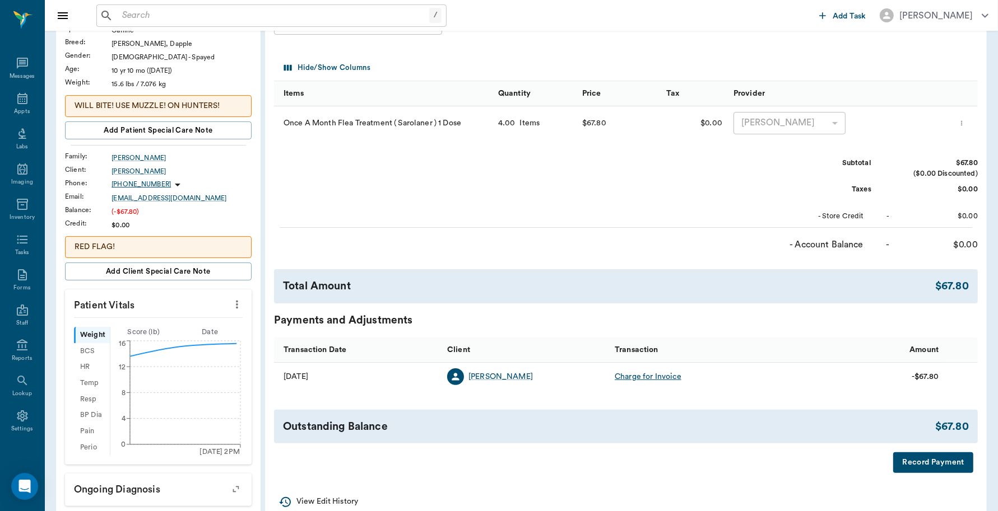
scroll to position [280, 0]
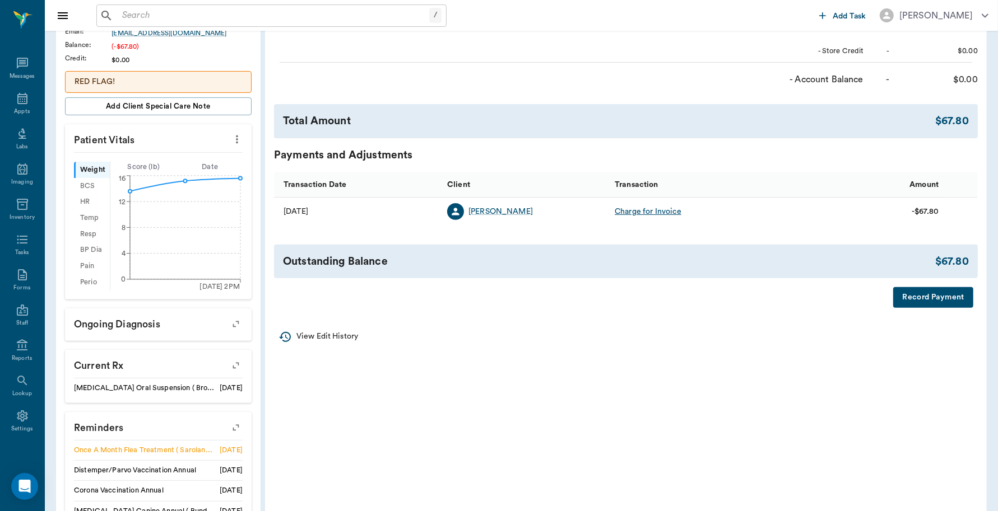
click at [912, 303] on button "Record Payment" at bounding box center [933, 297] width 80 height 21
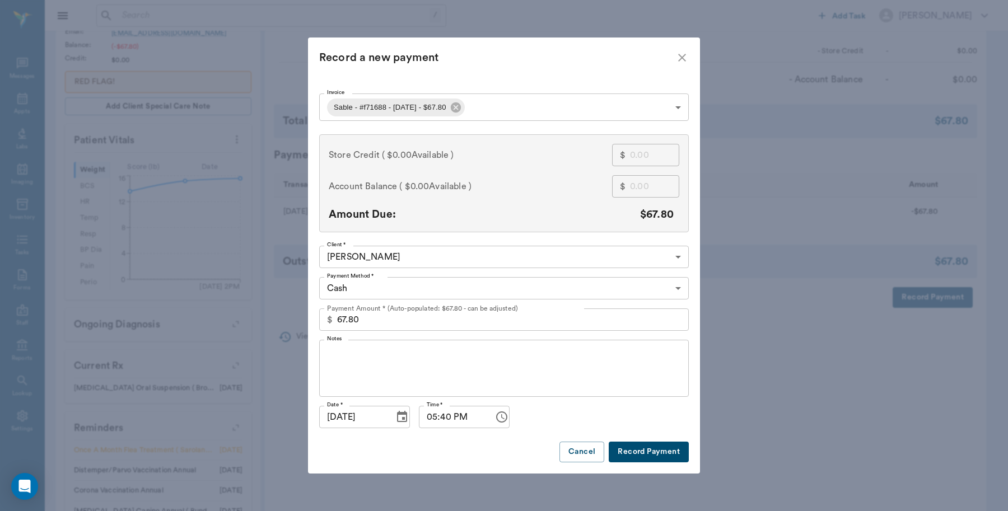
click at [502, 104] on body "/ ​ Add Task [PERSON_NAME] Nectar Messages Appts Labs Imaging Inventory Tasks F…" at bounding box center [504, 174] width 1008 height 908
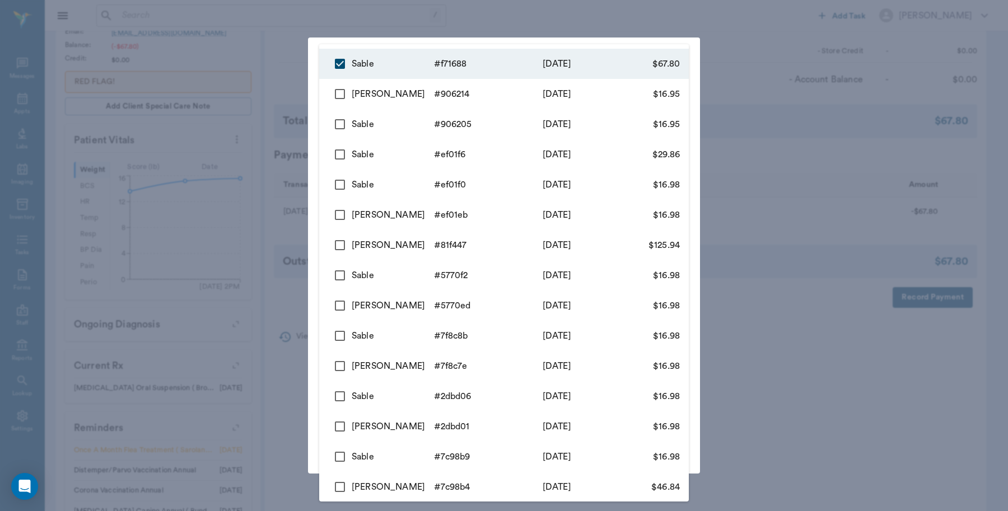
click at [344, 66] on input "checkbox" at bounding box center [340, 64] width 24 height 24
checkbox input "false"
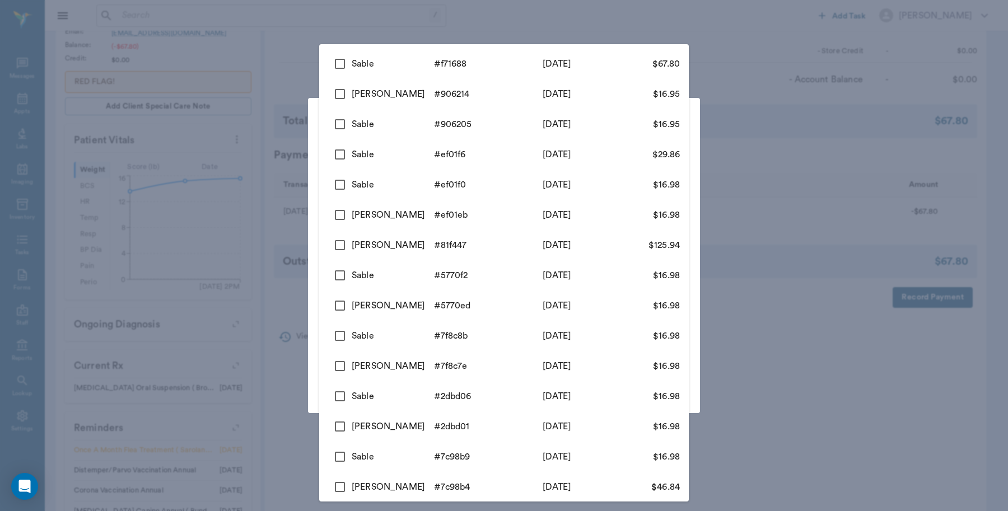
click at [338, 69] on input "checkbox" at bounding box center [340, 64] width 24 height 24
checkbox input "true"
type input "68c1b23dddad57f4dff71688"
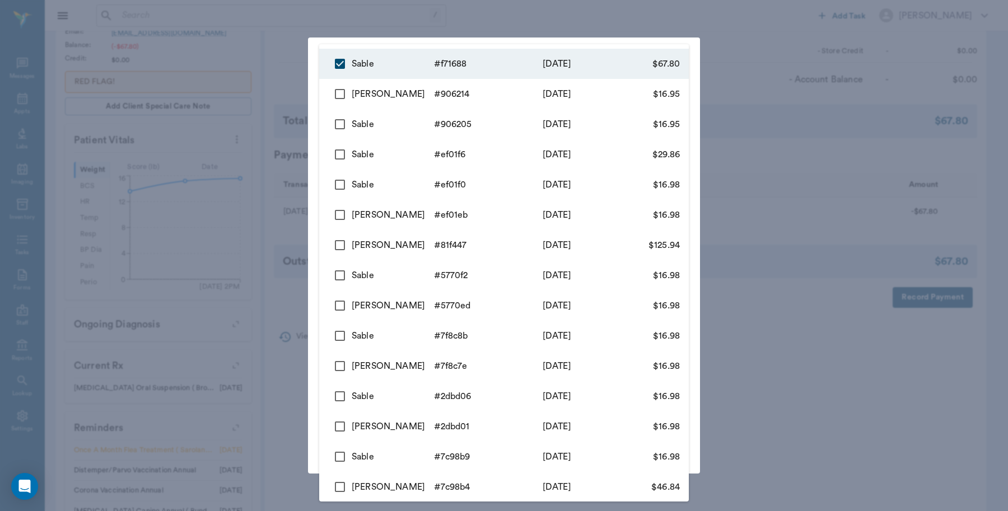
click at [266, 79] on div at bounding box center [504, 255] width 1008 height 511
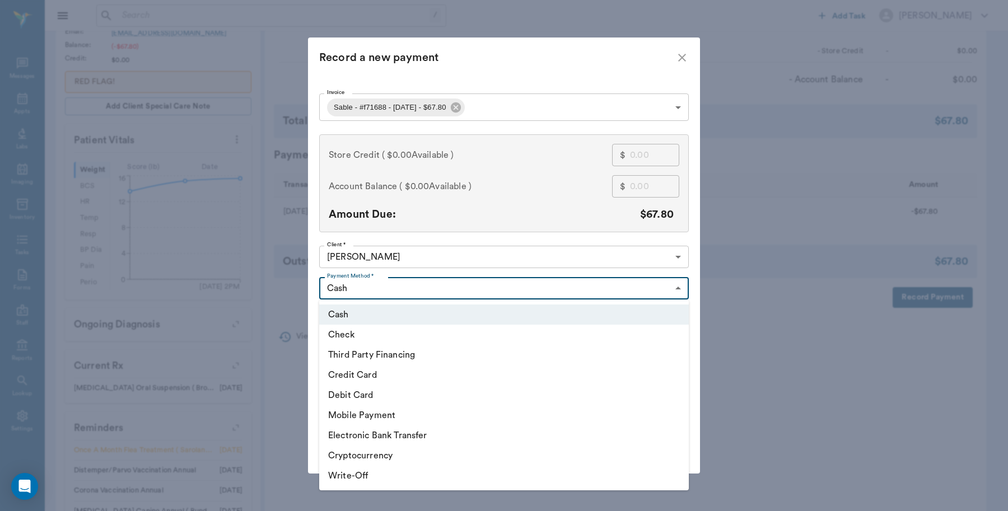
click at [430, 281] on body "/ ​ Add Task [PERSON_NAME] Nectar Messages Appts Labs Imaging Inventory Tasks F…" at bounding box center [504, 174] width 1008 height 908
click at [370, 393] on li "Debit Card" at bounding box center [504, 395] width 370 height 20
type input "DEBIT_CARD"
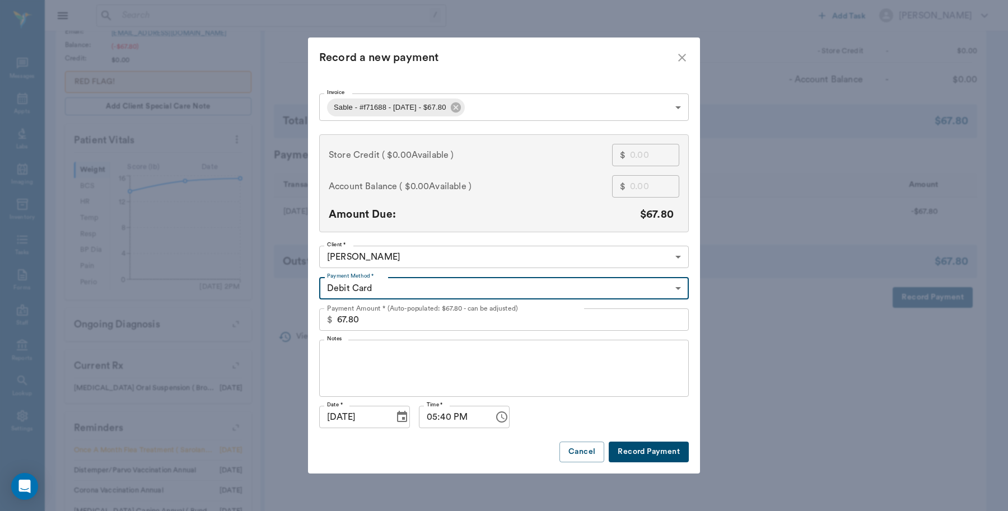
click at [628, 452] on button "Record Payment" at bounding box center [649, 452] width 80 height 21
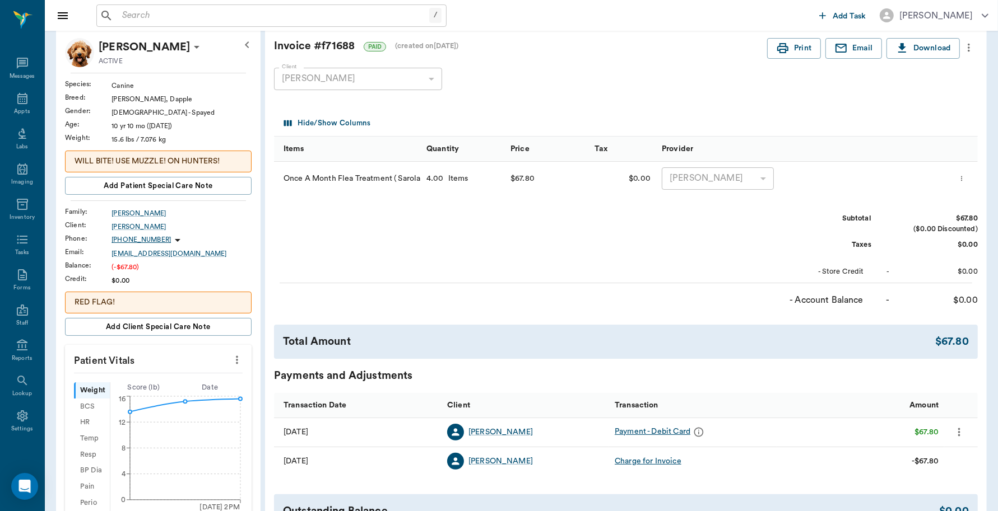
scroll to position [0, 0]
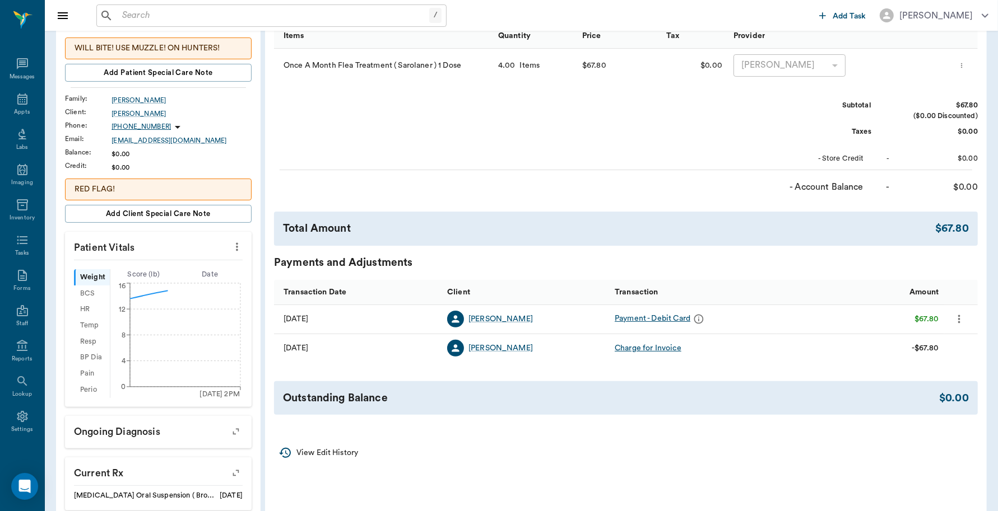
scroll to position [280, 0]
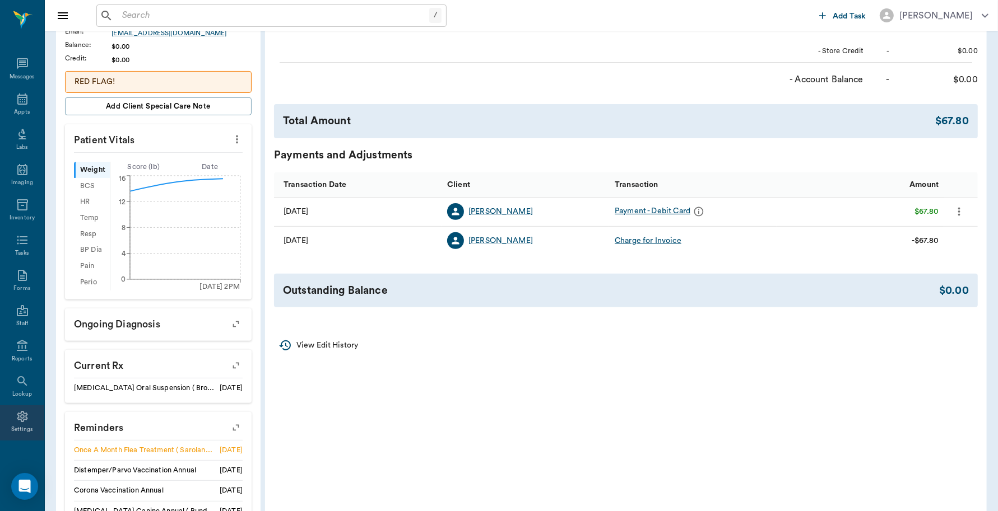
click at [17, 427] on div "Settings" at bounding box center [22, 430] width 22 height 8
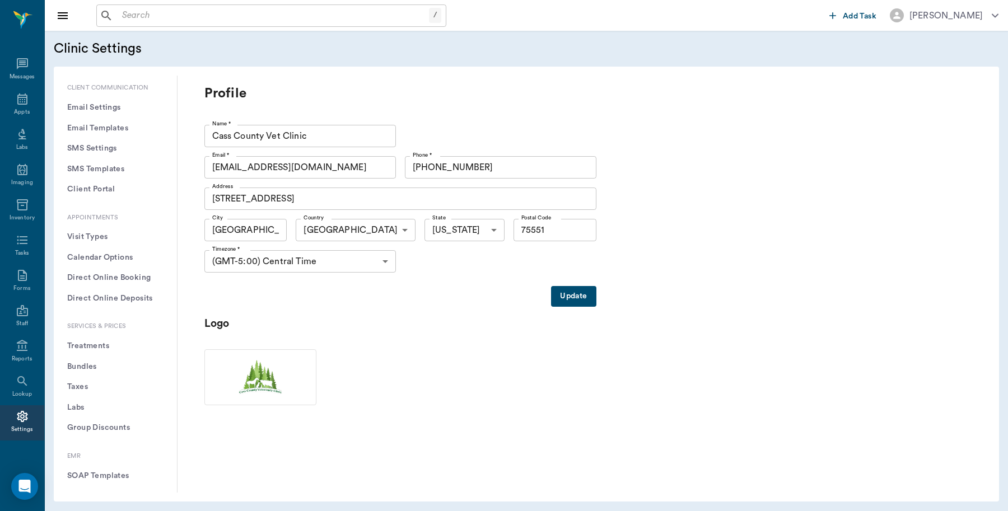
scroll to position [210, 0]
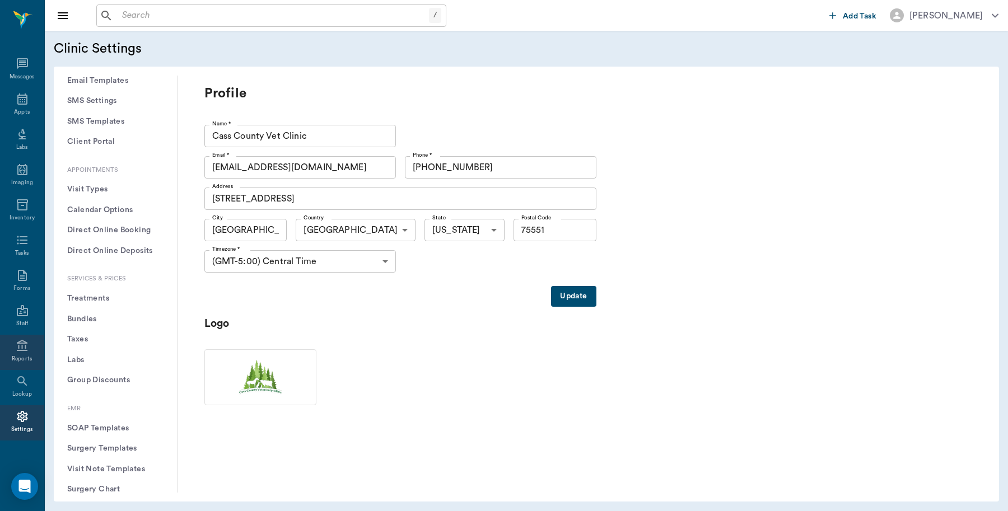
click at [16, 348] on icon at bounding box center [22, 345] width 13 height 13
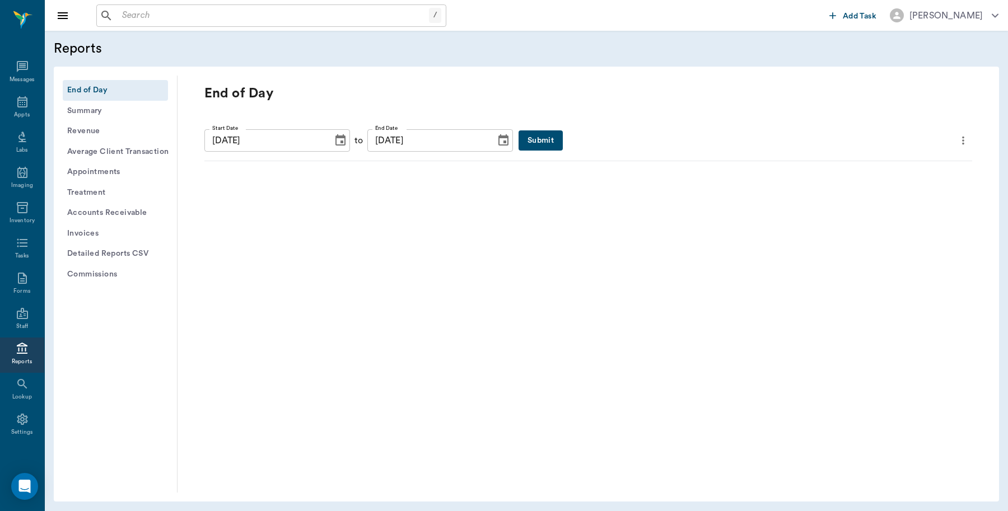
scroll to position [3, 0]
click at [521, 139] on button "Submit" at bounding box center [541, 140] width 44 height 21
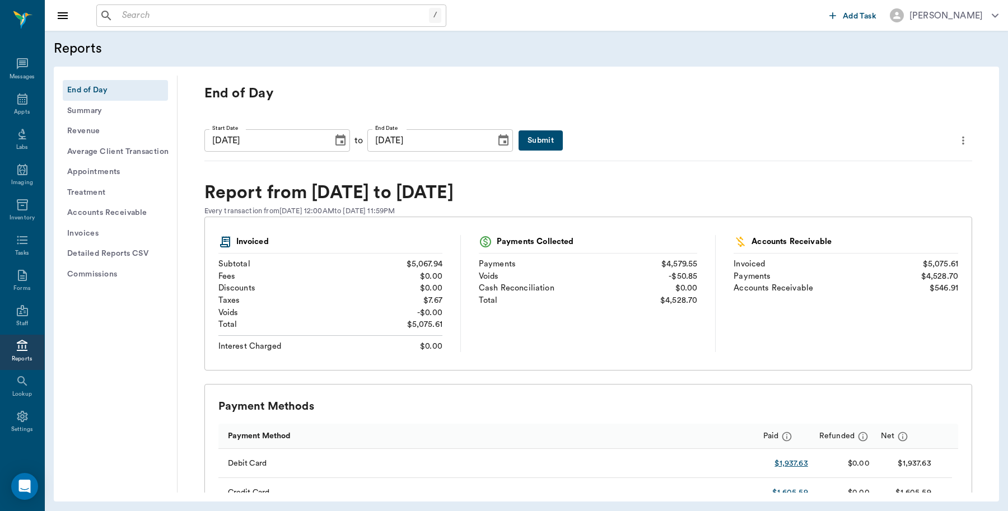
click at [957, 136] on icon "more" at bounding box center [963, 140] width 12 height 13
click at [873, 200] on span "Print Report" at bounding box center [899, 204] width 107 height 12
